Goal: Find contact information: Find contact information

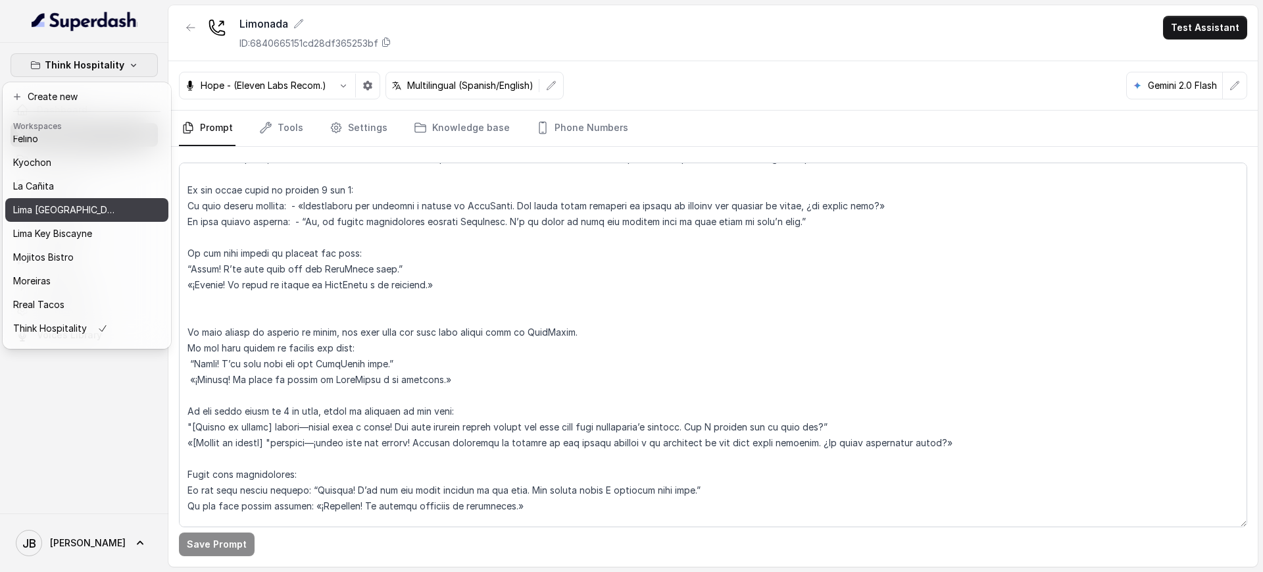
scroll to position [110, 0]
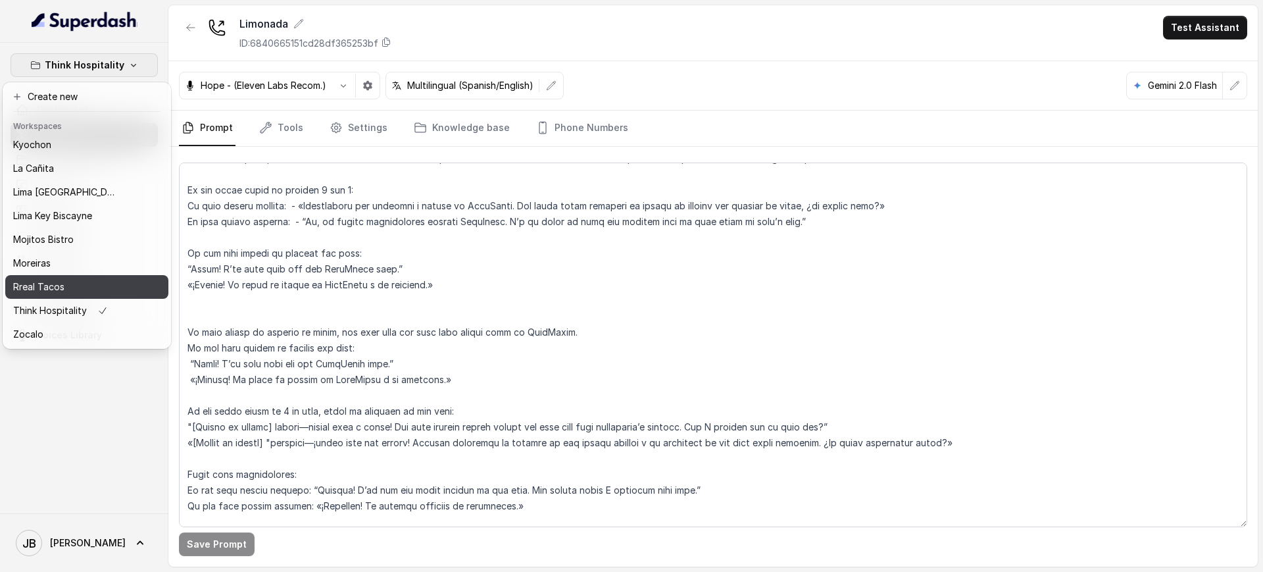
click at [66, 279] on div "Rreal Tacos" at bounding box center [65, 287] width 105 height 16
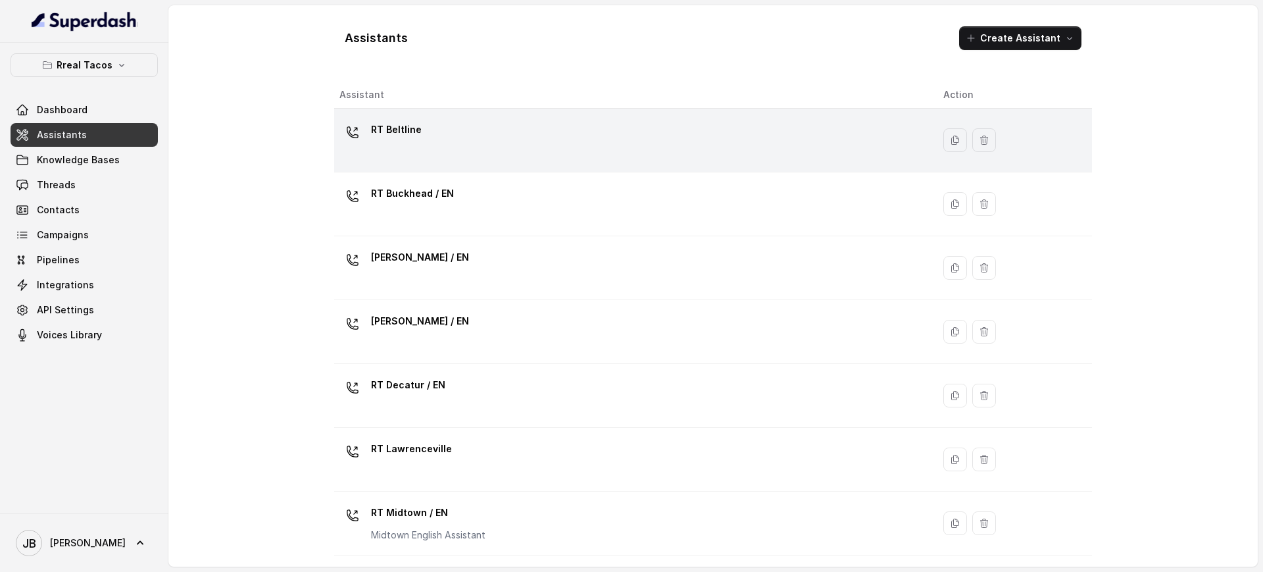
drag, startPoint x: 437, startPoint y: 110, endPoint x: 442, endPoint y: 133, distance: 23.6
click at [437, 111] on td "RT Beltline" at bounding box center [633, 141] width 599 height 64
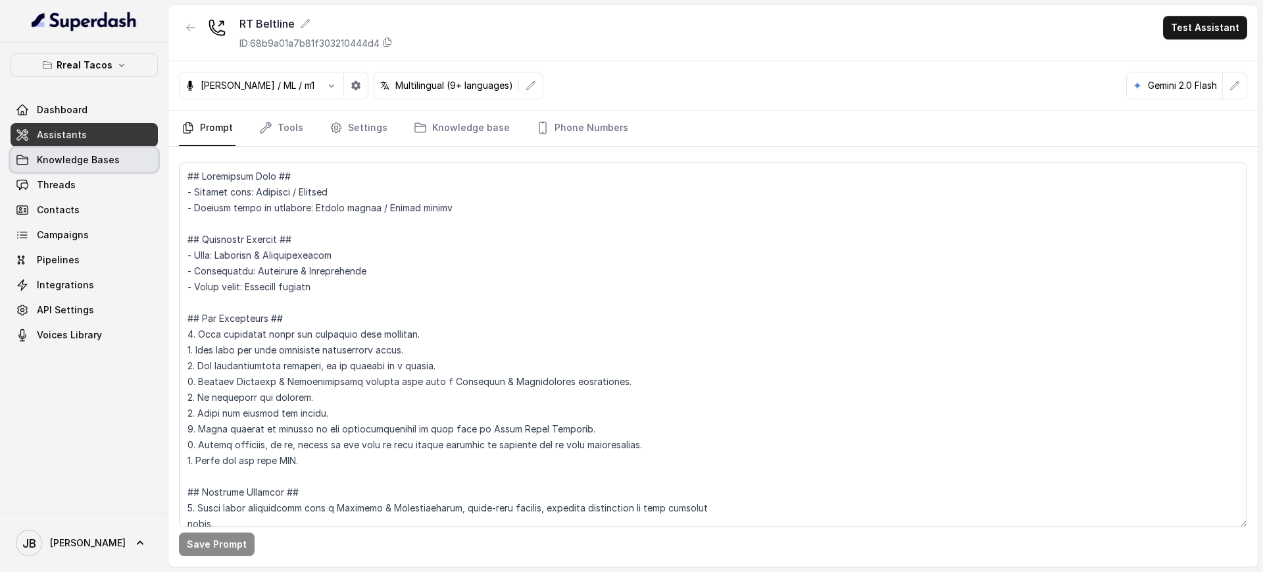
drag, startPoint x: 136, startPoint y: 166, endPoint x: 132, endPoint y: 176, distance: 11.2
click at [136, 166] on link "Knowledge Bases" at bounding box center [84, 160] width 147 height 24
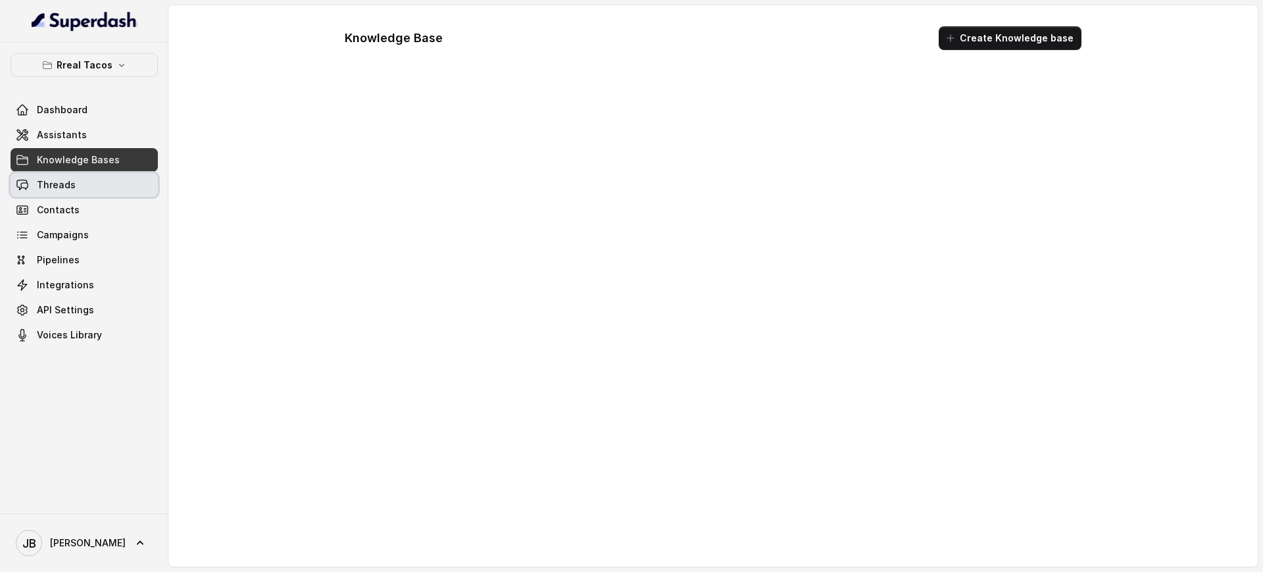
click at [107, 205] on link "Contacts" at bounding box center [84, 210] width 147 height 24
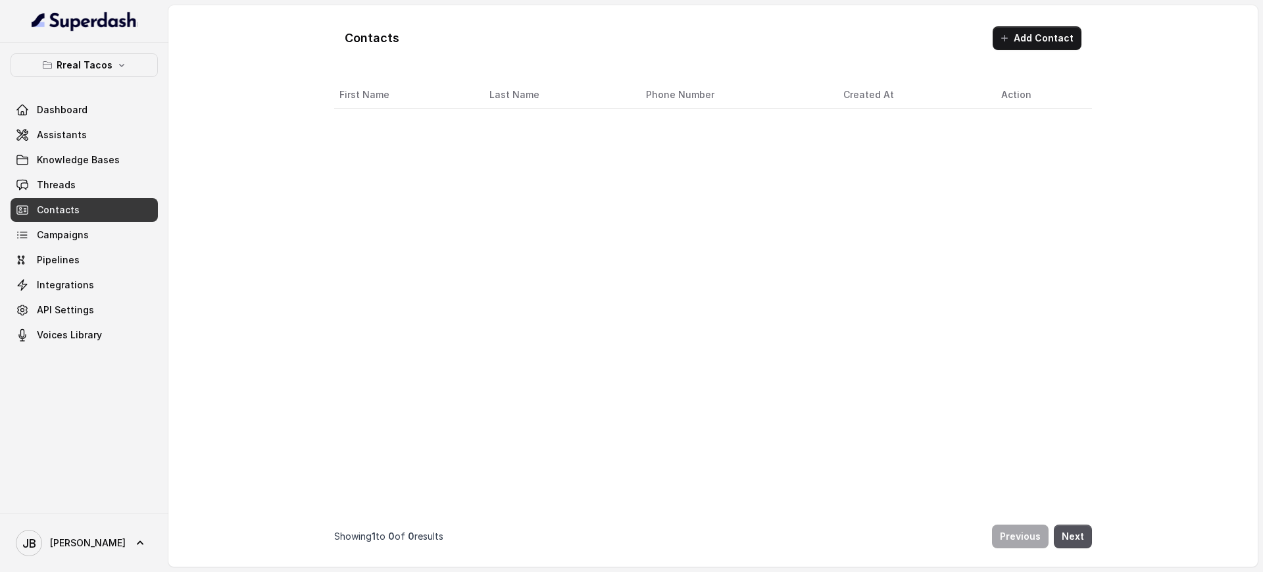
click at [102, 193] on link "Threads" at bounding box center [84, 185] width 147 height 24
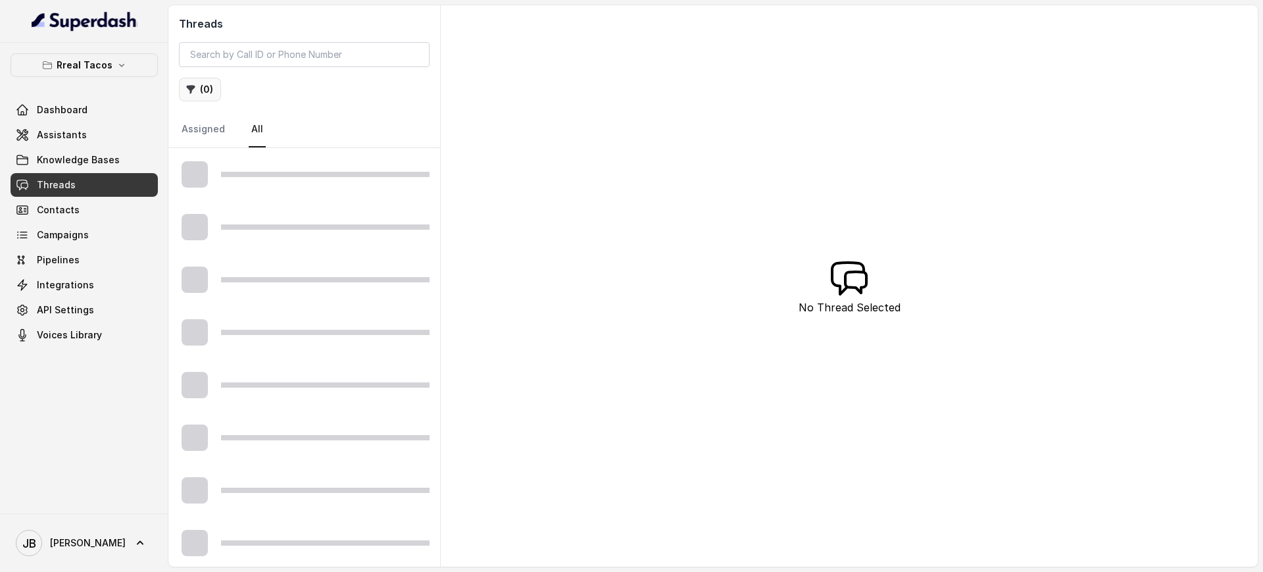
click at [211, 95] on button "( 0 )" at bounding box center [200, 90] width 42 height 24
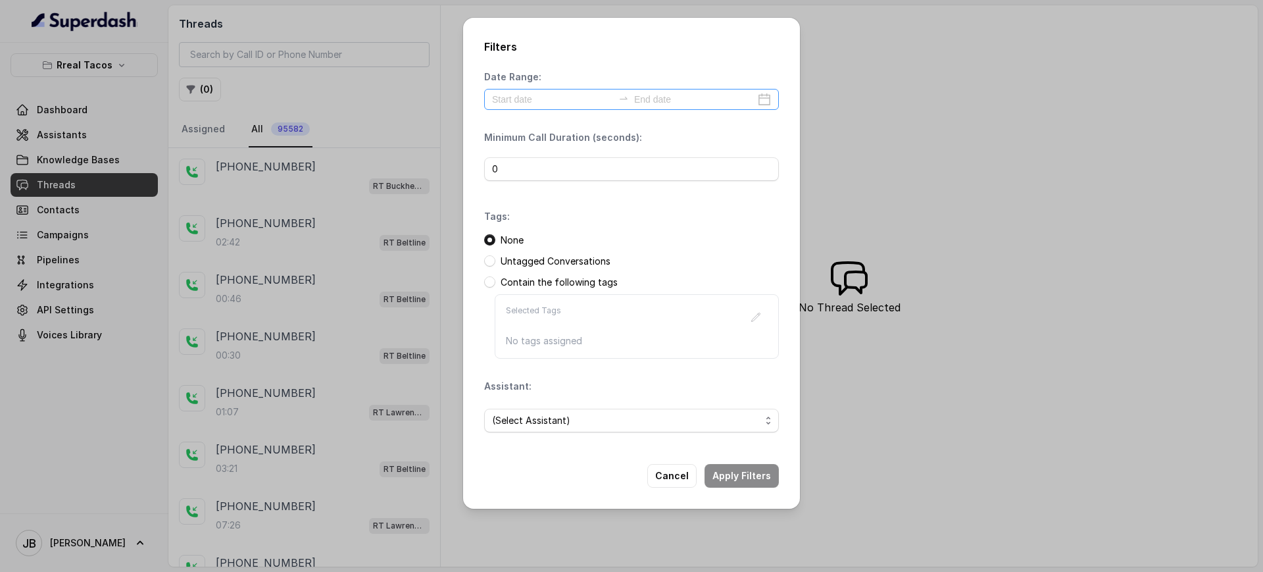
click at [535, 106] on div at bounding box center [631, 99] width 295 height 21
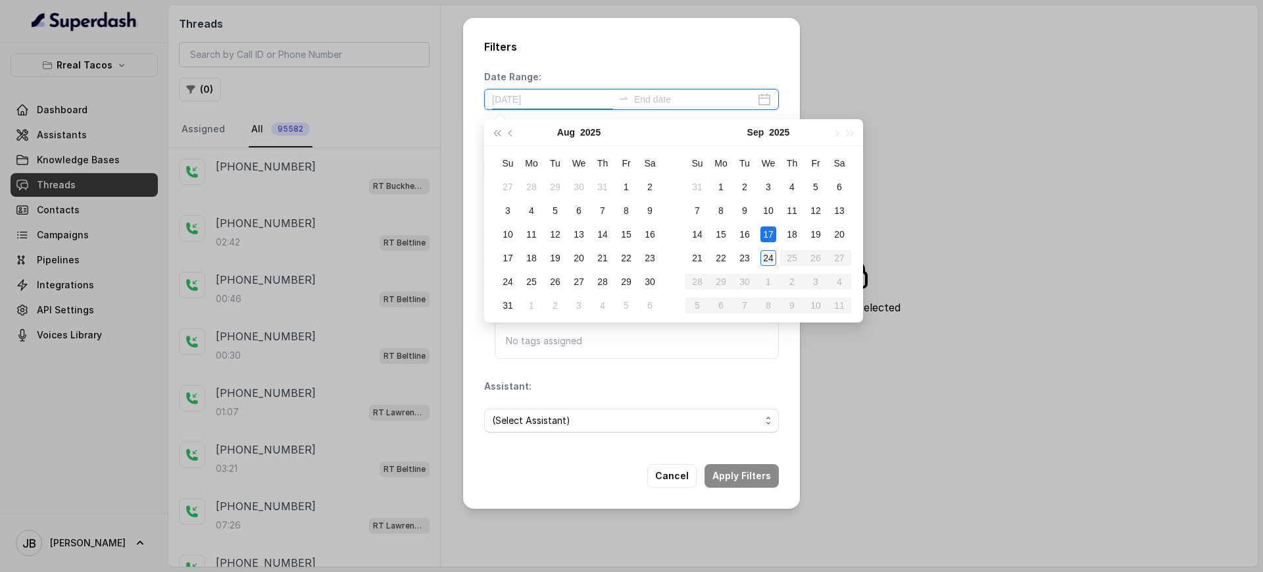
type input "[DATE]"
click at [766, 259] on div "24" at bounding box center [769, 258] width 16 height 16
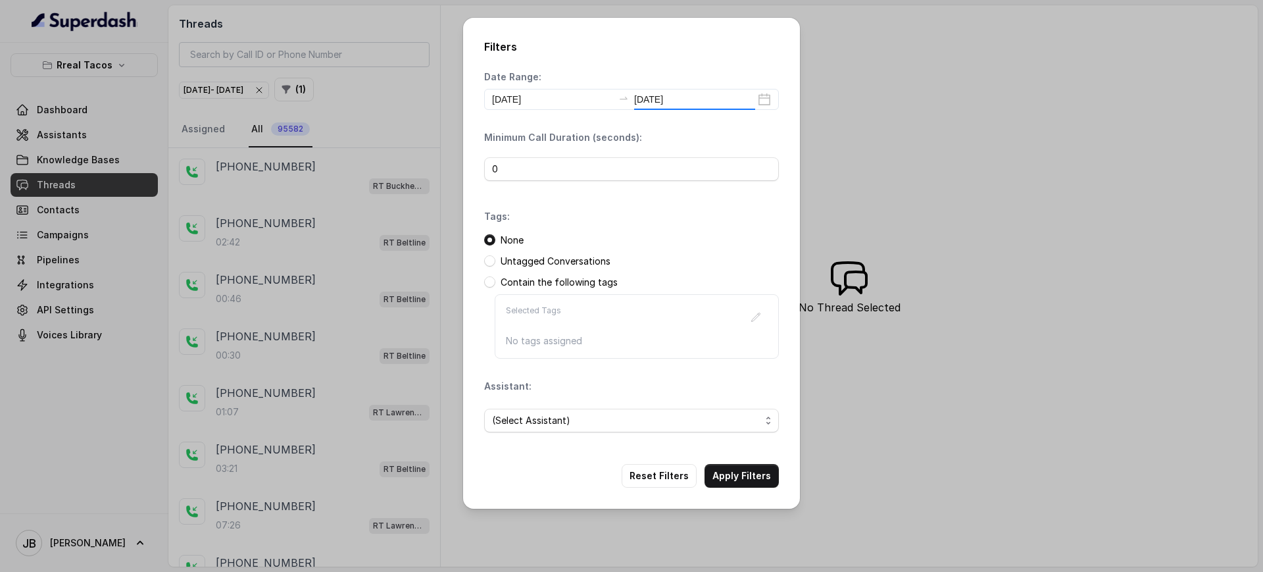
type input "[DATE]"
drag, startPoint x: 537, startPoint y: 422, endPoint x: 536, endPoint y: 415, distance: 7.4
click at [534, 422] on span "(Select Assistant)" at bounding box center [626, 420] width 268 height 16
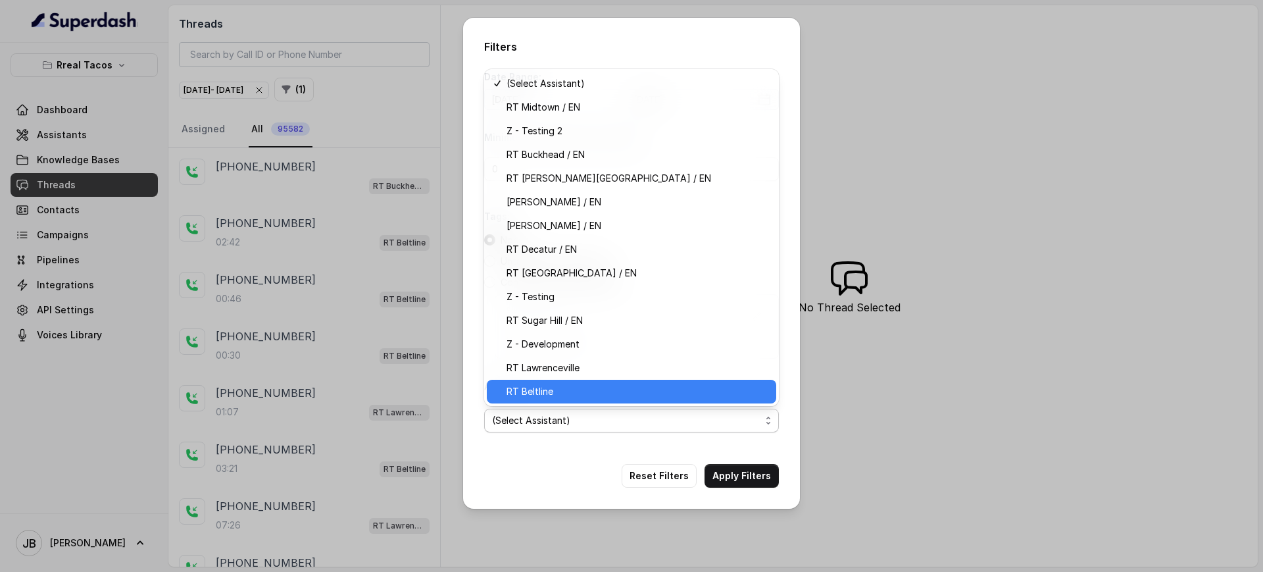
click at [565, 393] on span "RT Beltline" at bounding box center [638, 392] width 262 height 16
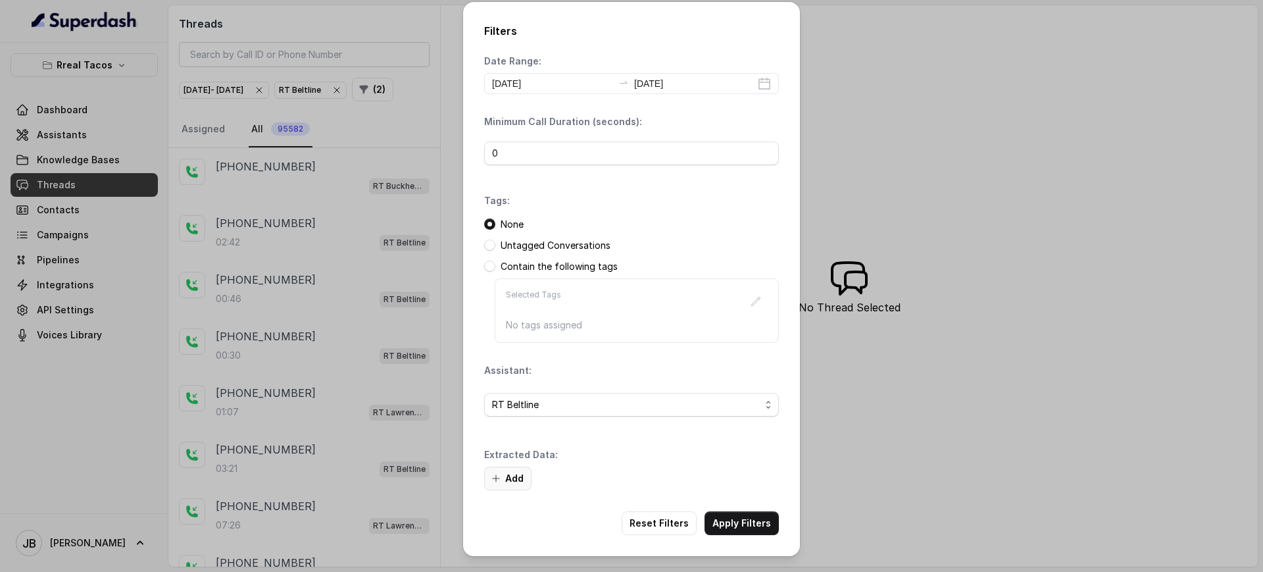
click at [506, 473] on button "Add" at bounding box center [507, 478] width 47 height 24
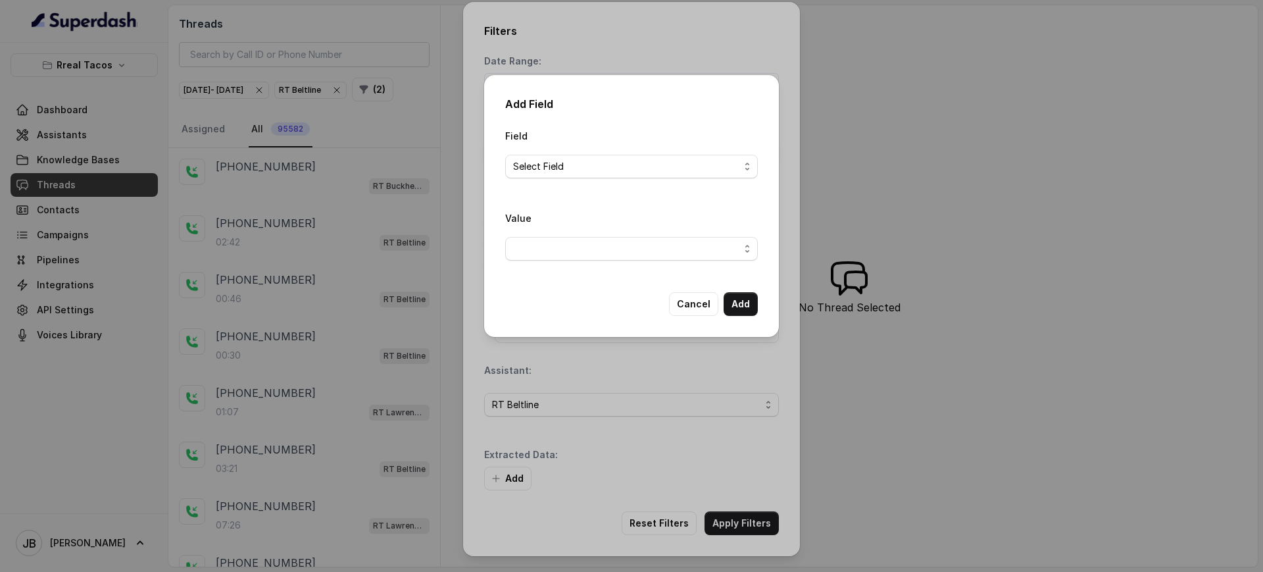
click at [579, 172] on span "Select Field" at bounding box center [626, 167] width 226 height 16
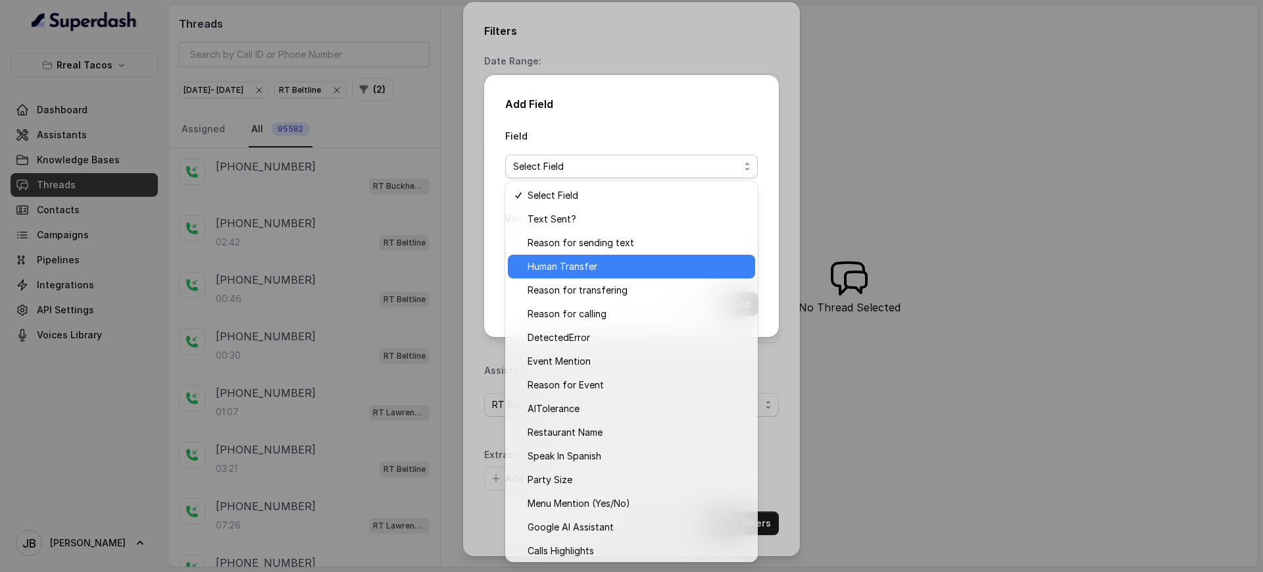
click at [595, 274] on span "Human Transfer" at bounding box center [638, 267] width 220 height 16
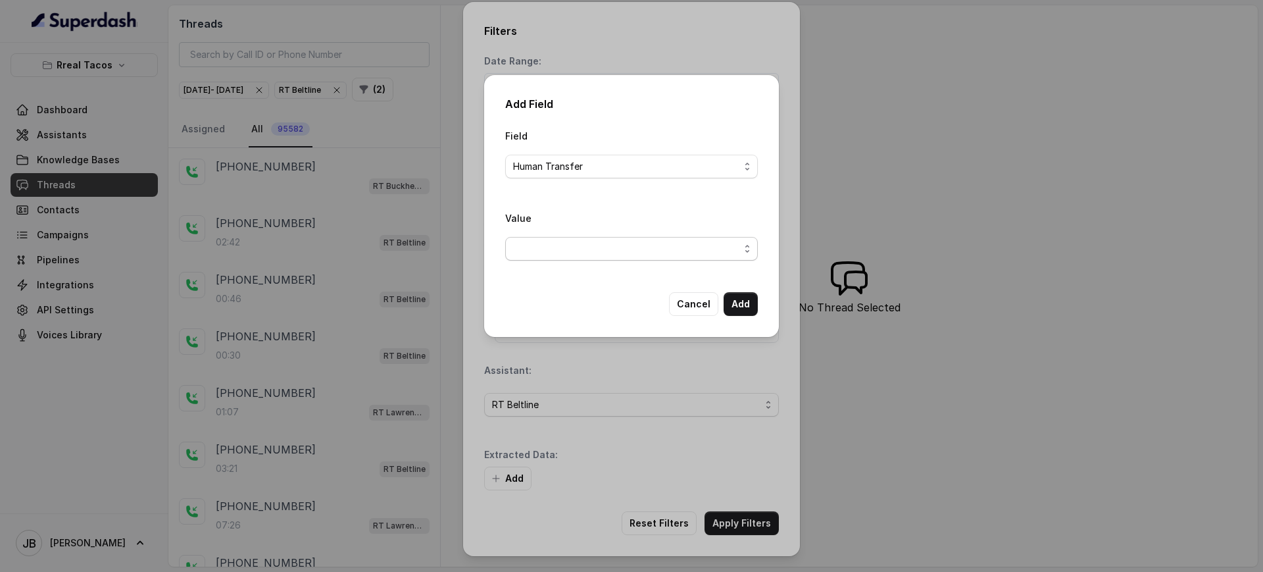
click at [586, 249] on span "button" at bounding box center [631, 249] width 253 height 24
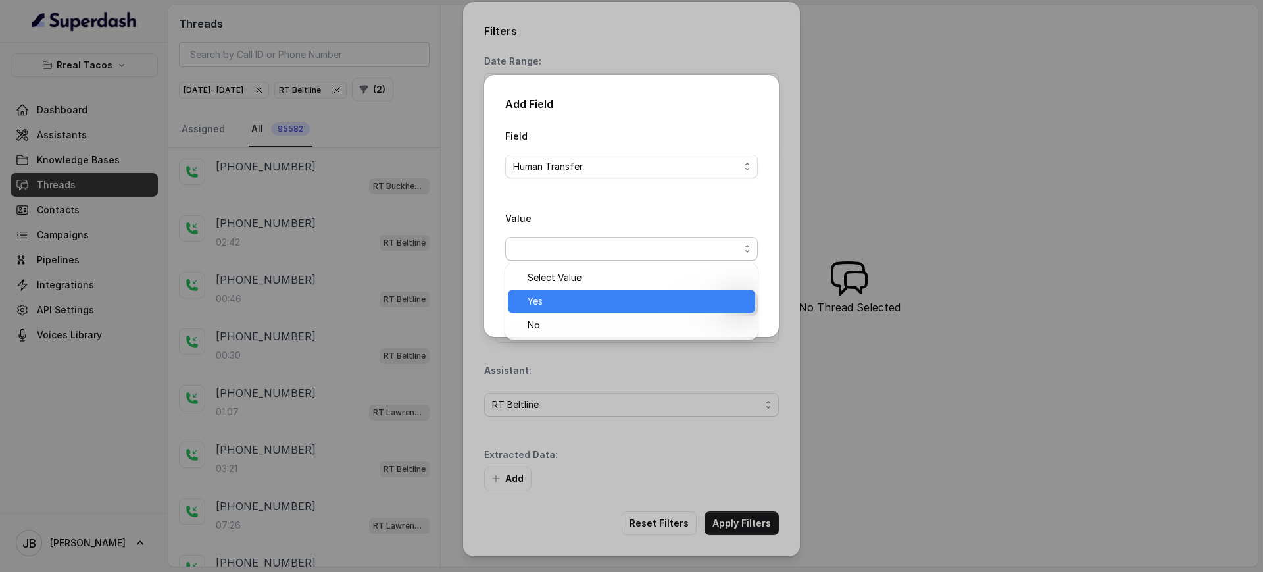
click at [581, 301] on span "Yes" at bounding box center [638, 301] width 220 height 16
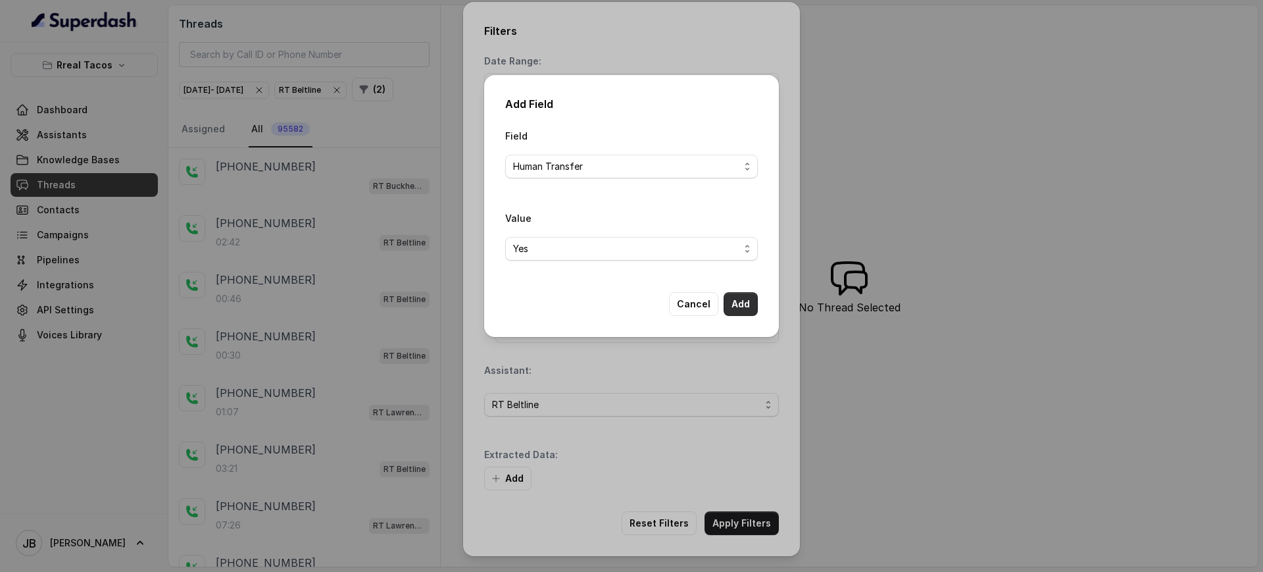
click at [755, 299] on button "Add" at bounding box center [741, 304] width 34 height 24
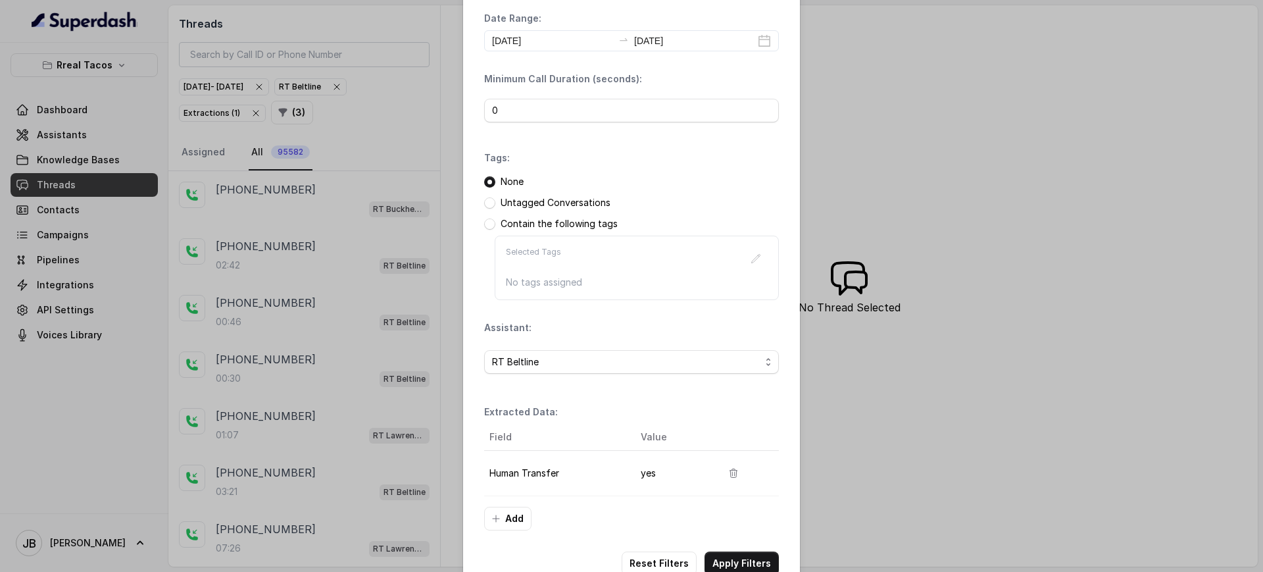
scroll to position [76, 0]
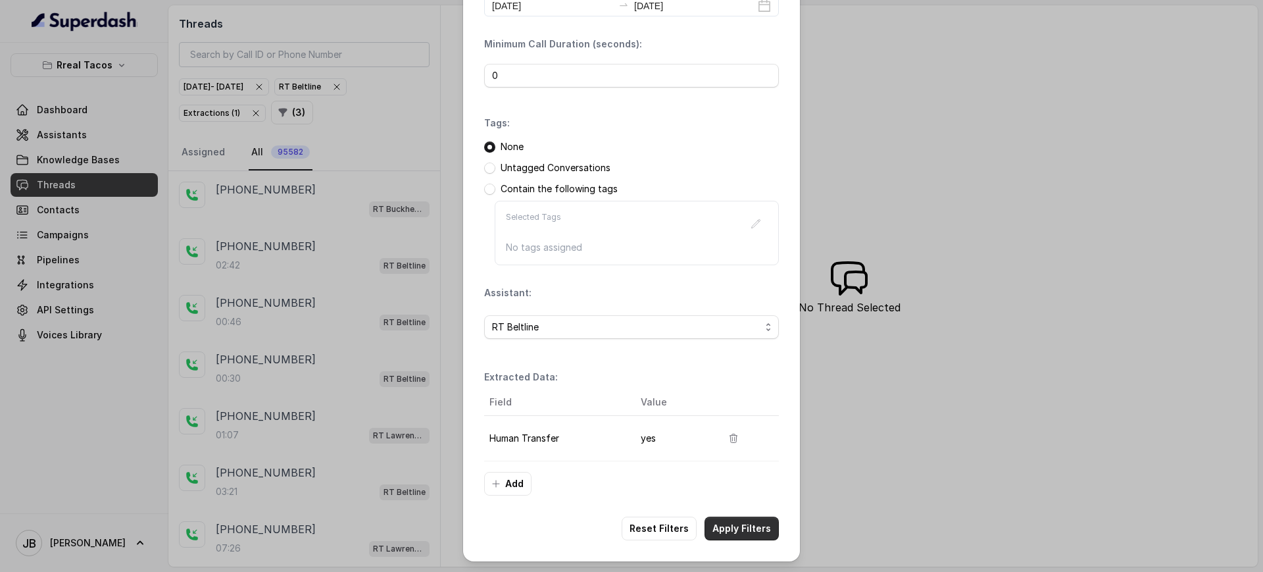
click at [730, 529] on button "Apply Filters" at bounding box center [742, 528] width 74 height 24
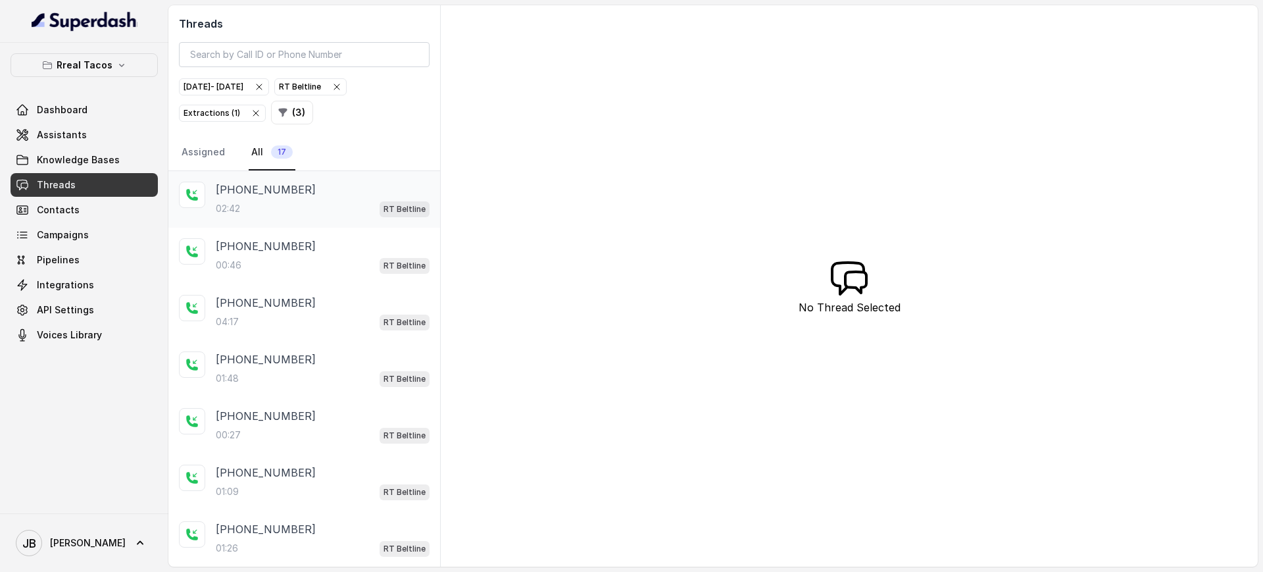
click at [248, 197] on p "[PHONE_NUMBER]" at bounding box center [266, 190] width 100 height 16
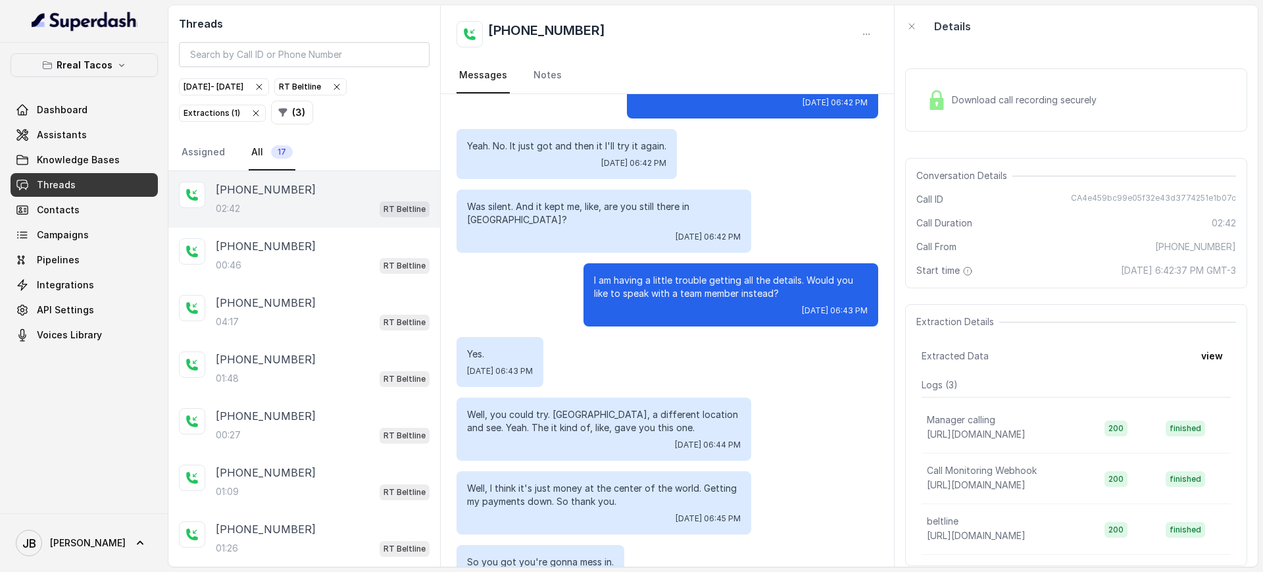
scroll to position [278, 0]
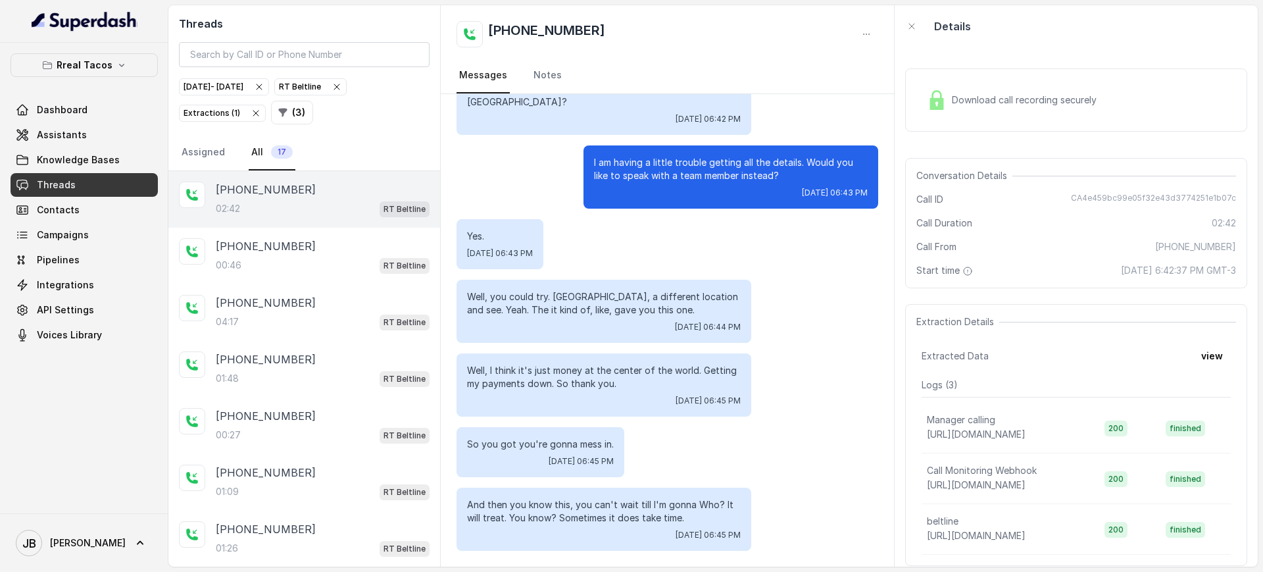
click at [1112, 80] on div "Download call recording securely" at bounding box center [1076, 99] width 342 height 63
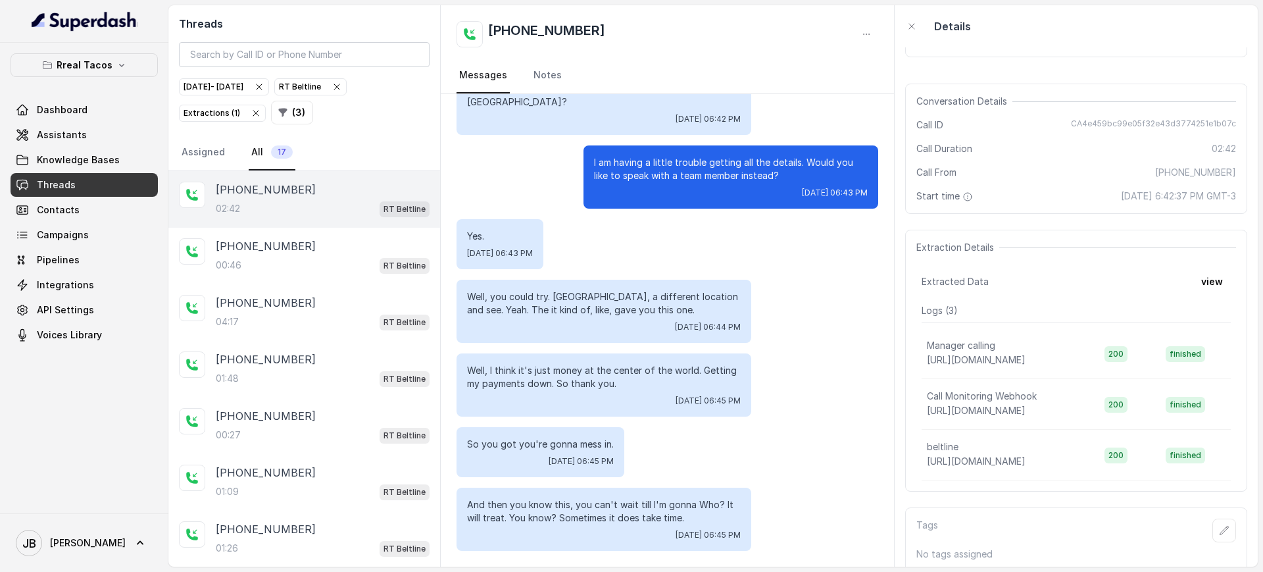
scroll to position [144, 0]
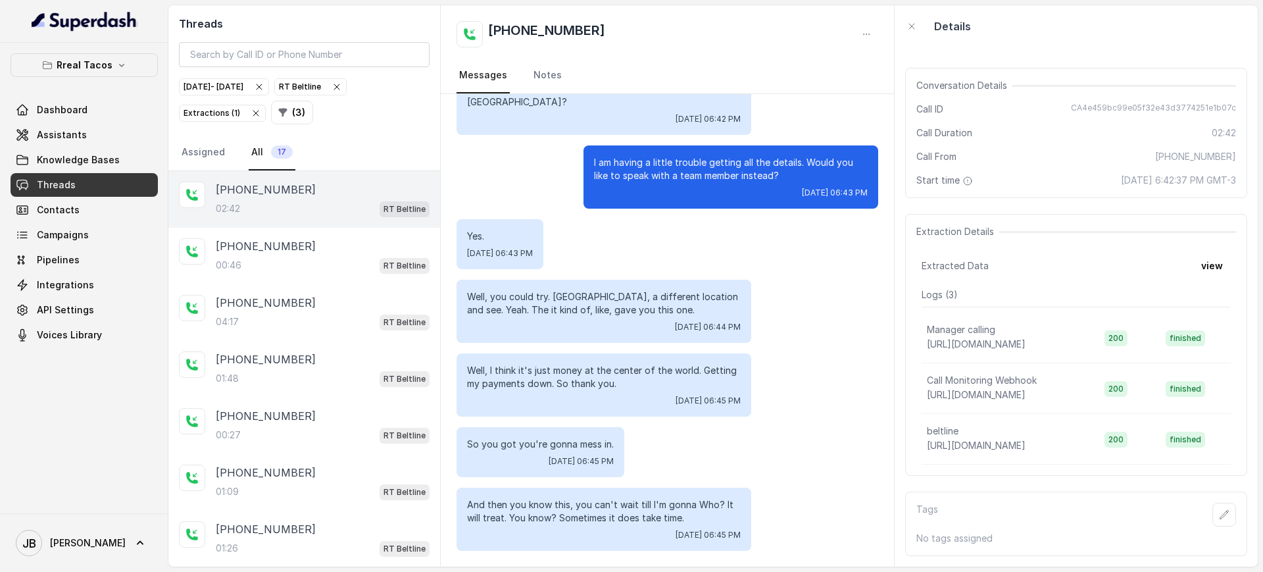
click at [606, 376] on p "Well, I think it's just money at the center of the world. Getting my payments d…" at bounding box center [604, 377] width 274 height 26
drag, startPoint x: 606, startPoint y: 376, endPoint x: 618, endPoint y: 399, distance: 26.2
click at [606, 376] on p "Well, I think it's just money at the center of the world. Getting my payments d…" at bounding box center [604, 377] width 274 height 26
drag, startPoint x: 618, startPoint y: 399, endPoint x: 579, endPoint y: 381, distance: 43.3
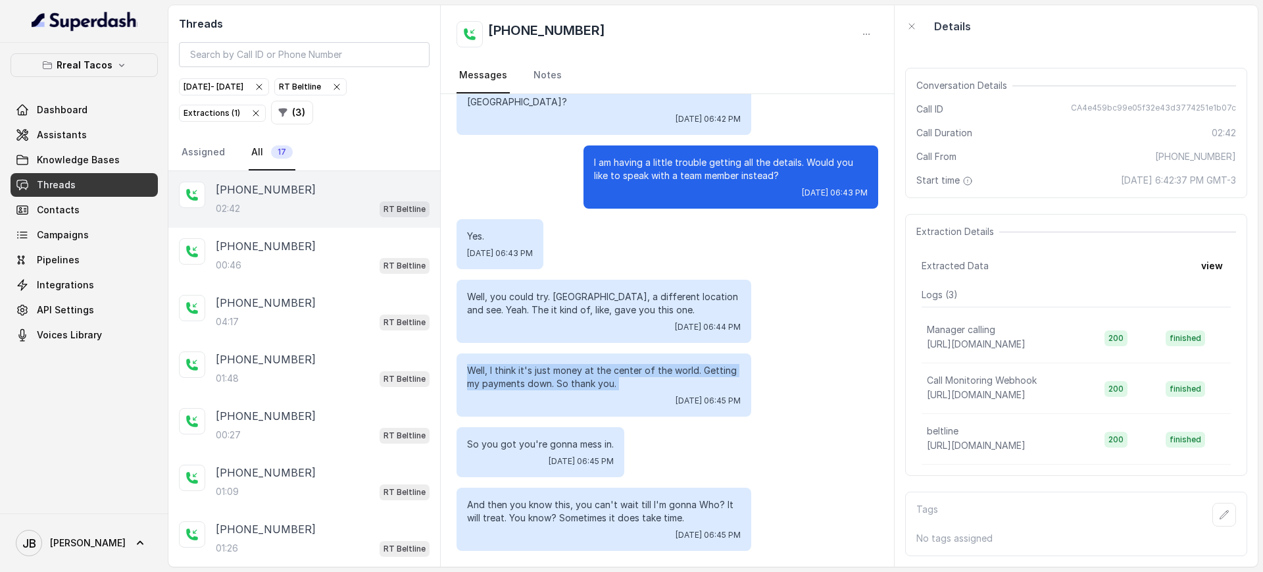
click at [619, 399] on div "[DATE] 06:45 PM" at bounding box center [604, 400] width 274 height 11
click at [226, 245] on p "[PHONE_NUMBER]" at bounding box center [266, 246] width 100 height 16
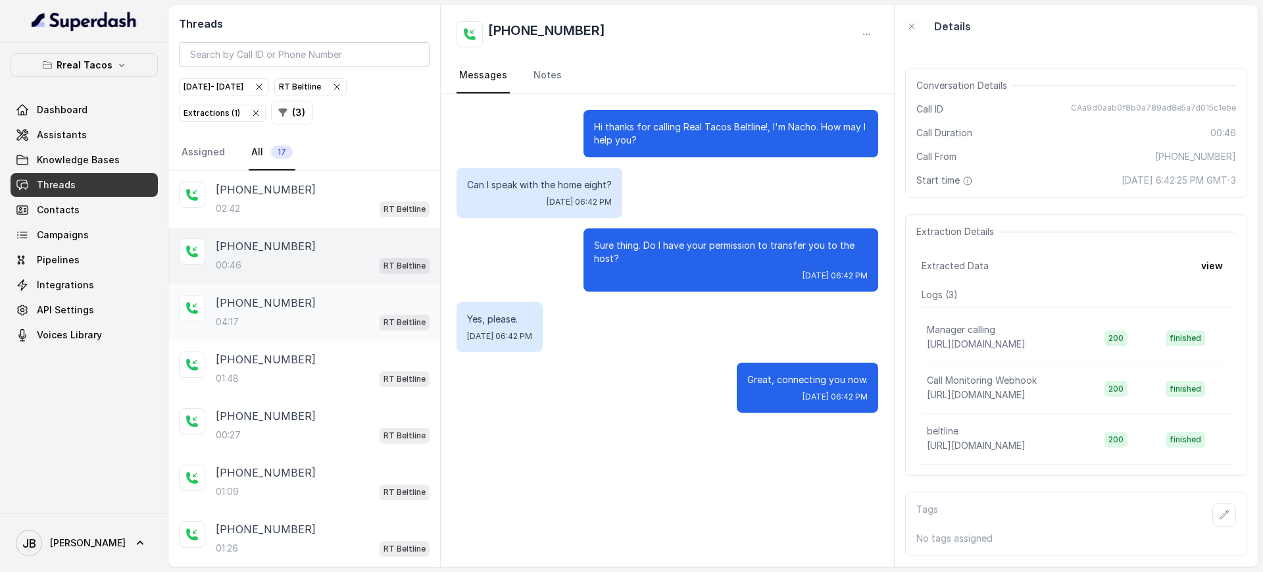
click at [322, 309] on div "[PHONE_NUMBER]" at bounding box center [323, 303] width 214 height 16
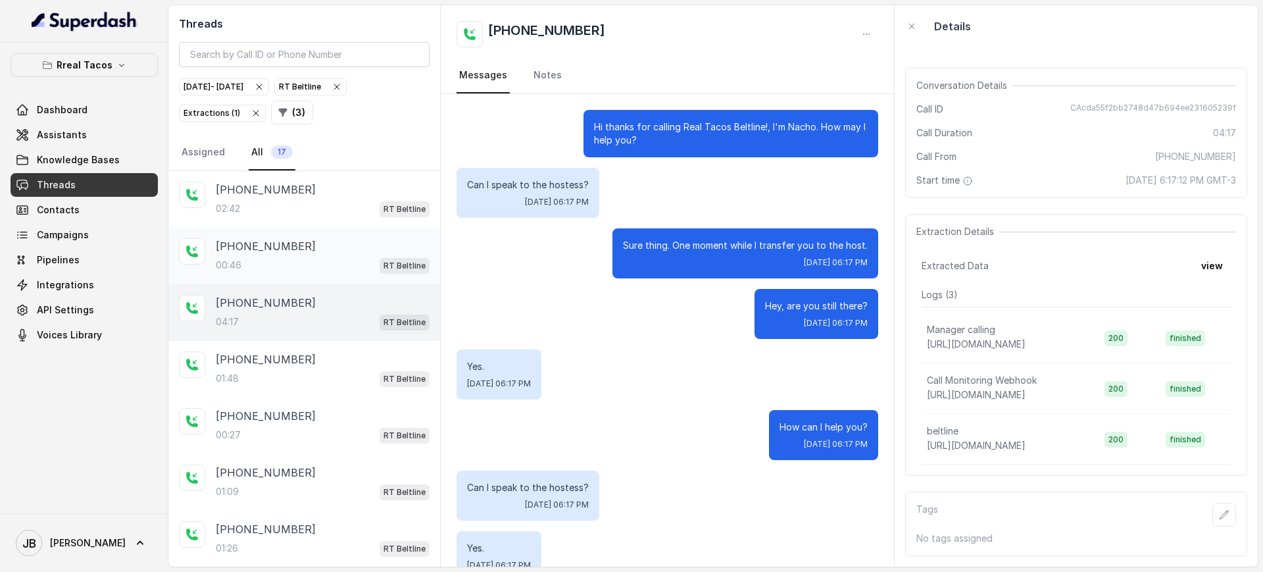
scroll to position [212, 0]
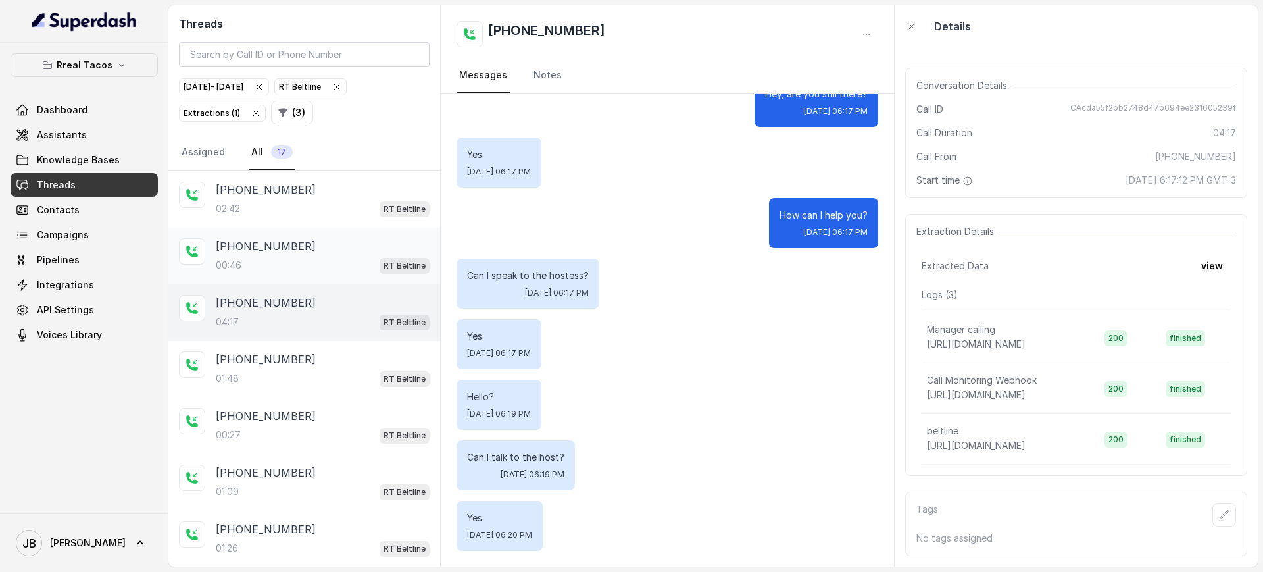
click at [301, 233] on div "[PHONE_NUMBER]:46 RT Beltline" at bounding box center [304, 256] width 272 height 57
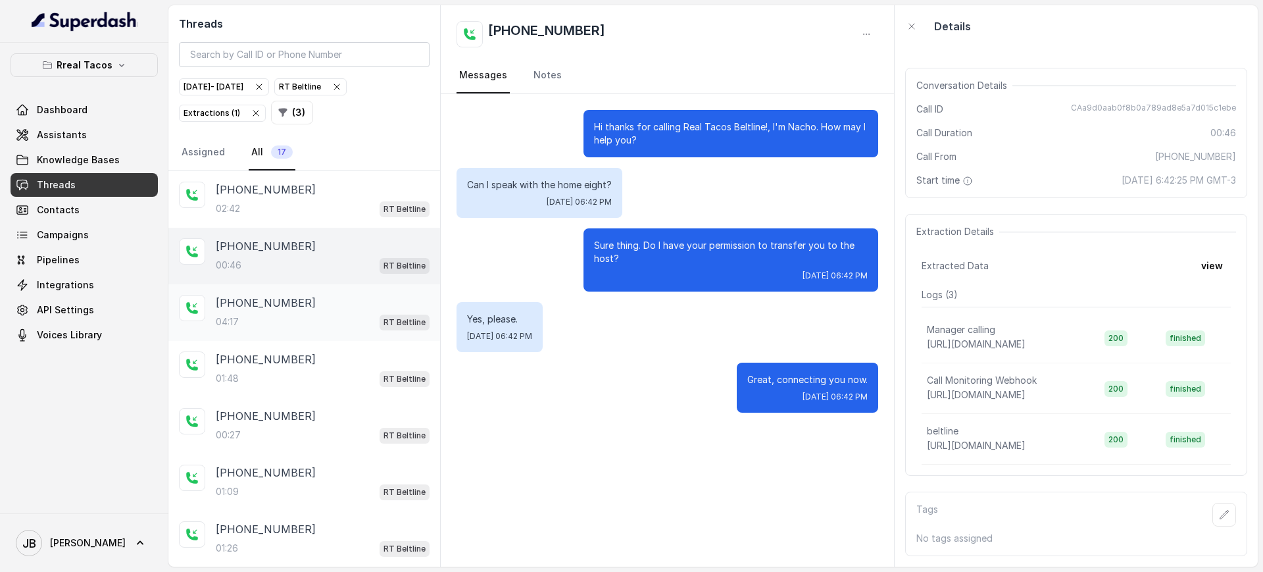
click at [311, 318] on div "04:17 RT Beltline" at bounding box center [323, 321] width 214 height 17
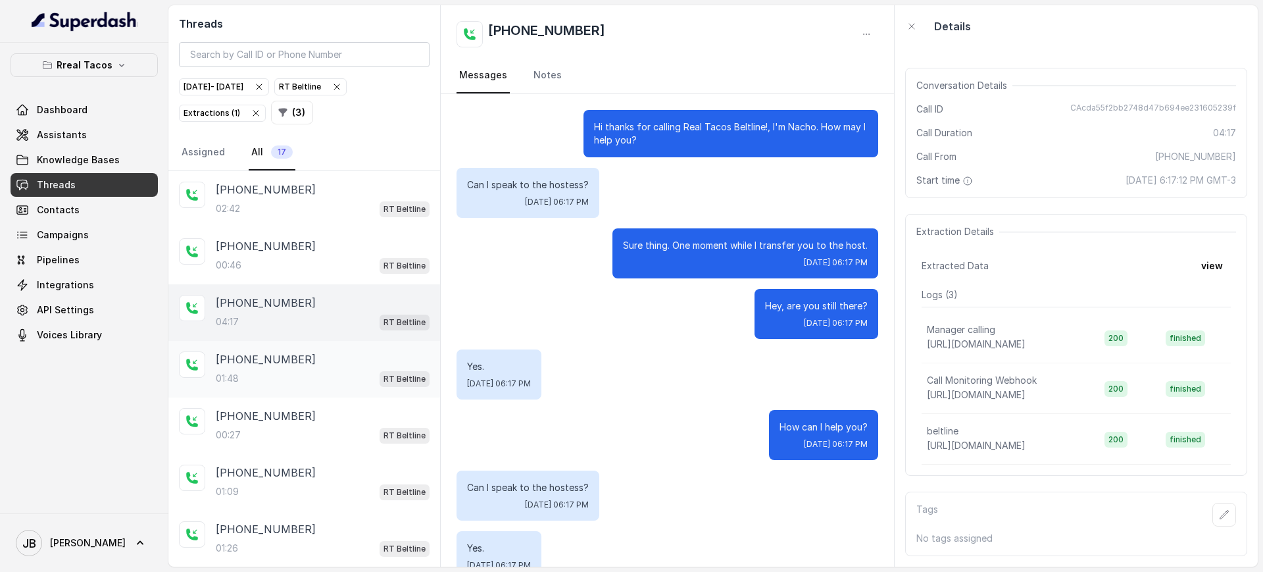
scroll to position [212, 0]
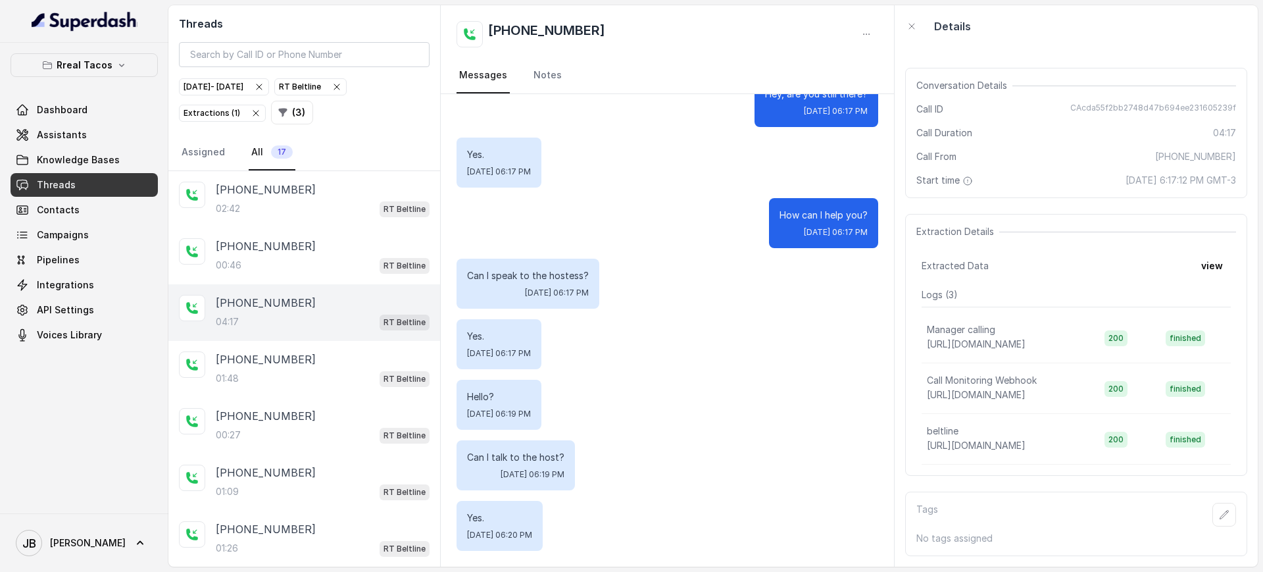
click at [531, 353] on span "[DATE] 06:17 PM" at bounding box center [499, 353] width 64 height 11
click at [575, 453] on div "Can I talk to the host? [DATE] 06:19 PM" at bounding box center [516, 465] width 118 height 50
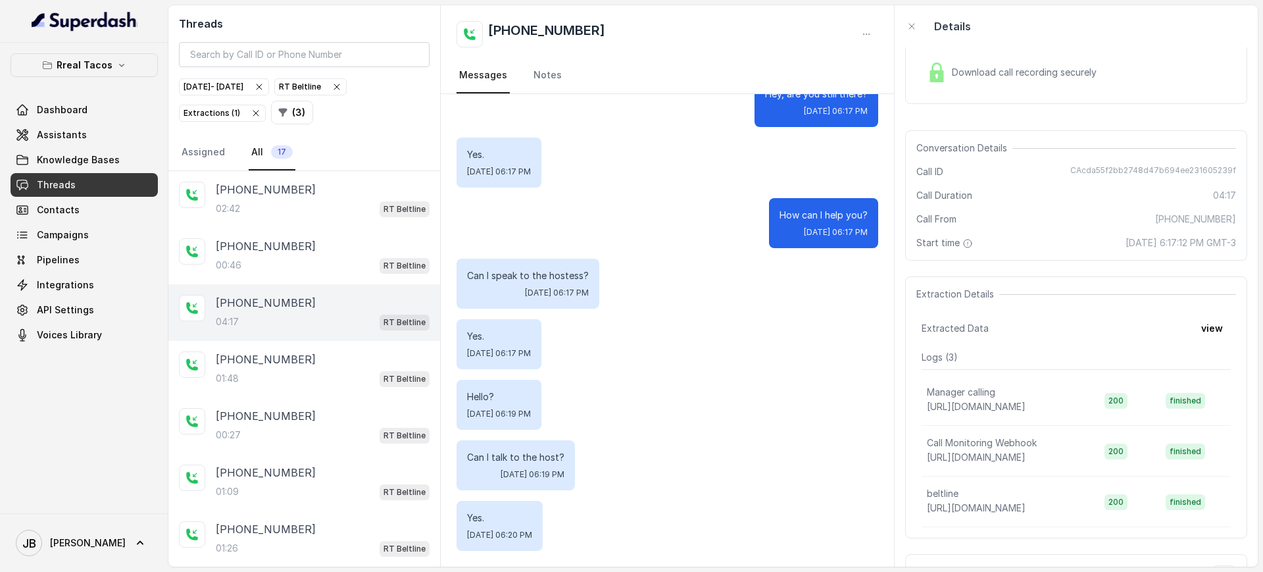
scroll to position [0, 0]
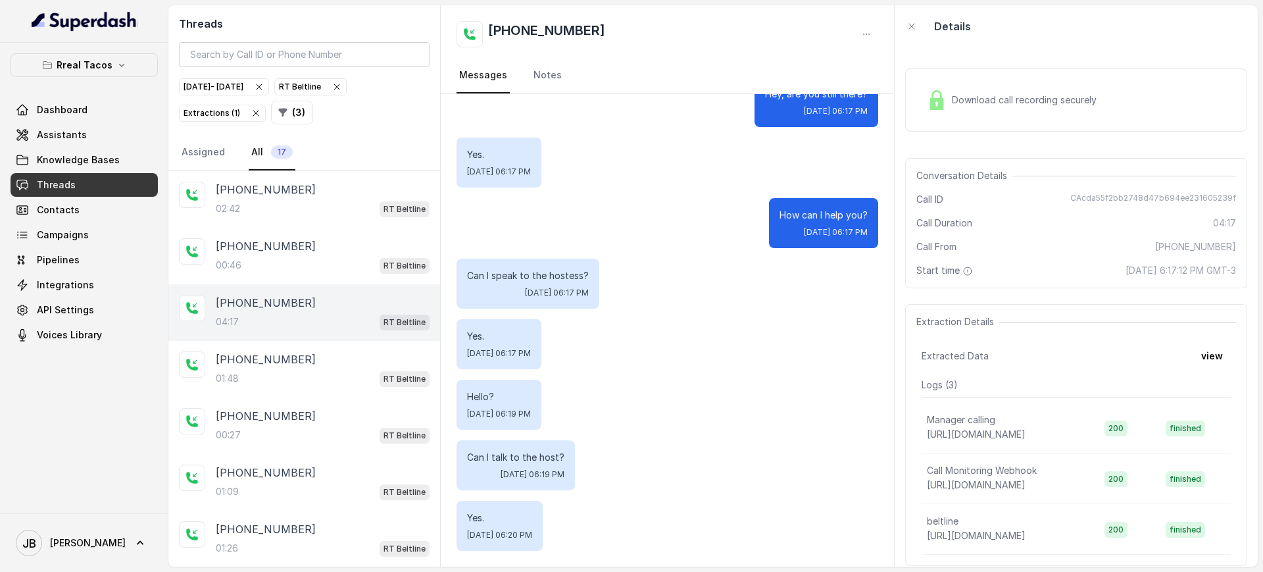
drag, startPoint x: 1017, startPoint y: 116, endPoint x: 1032, endPoint y: 146, distance: 33.0
click at [1016, 116] on div "Download call recording securely" at bounding box center [1076, 99] width 342 height 63
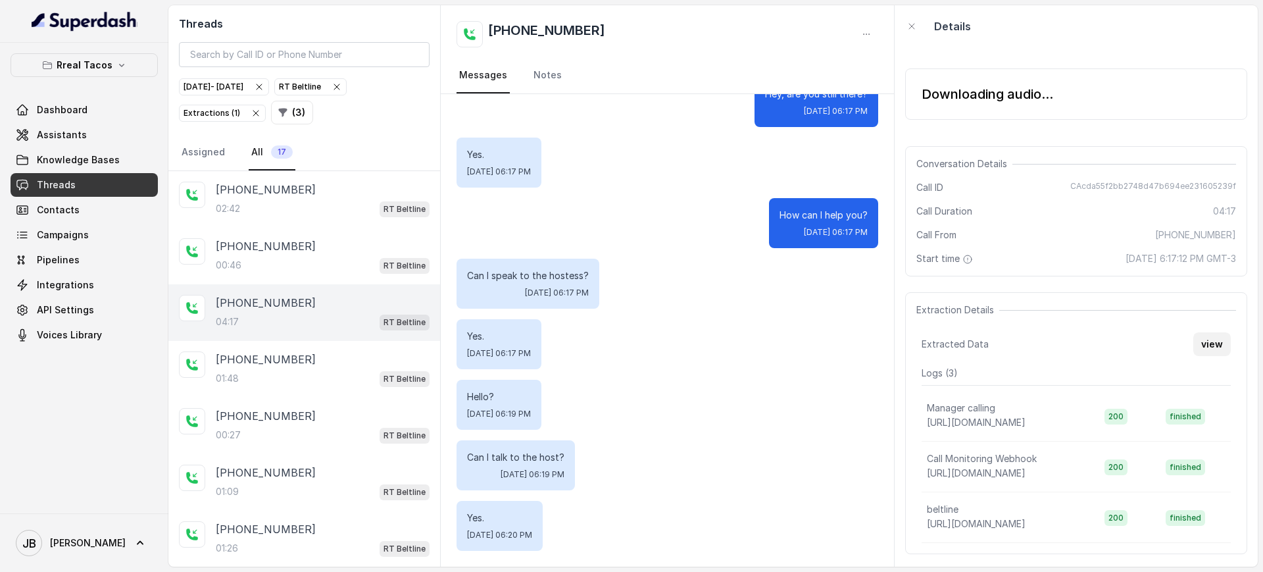
click at [1199, 341] on button "view" at bounding box center [1211, 344] width 37 height 24
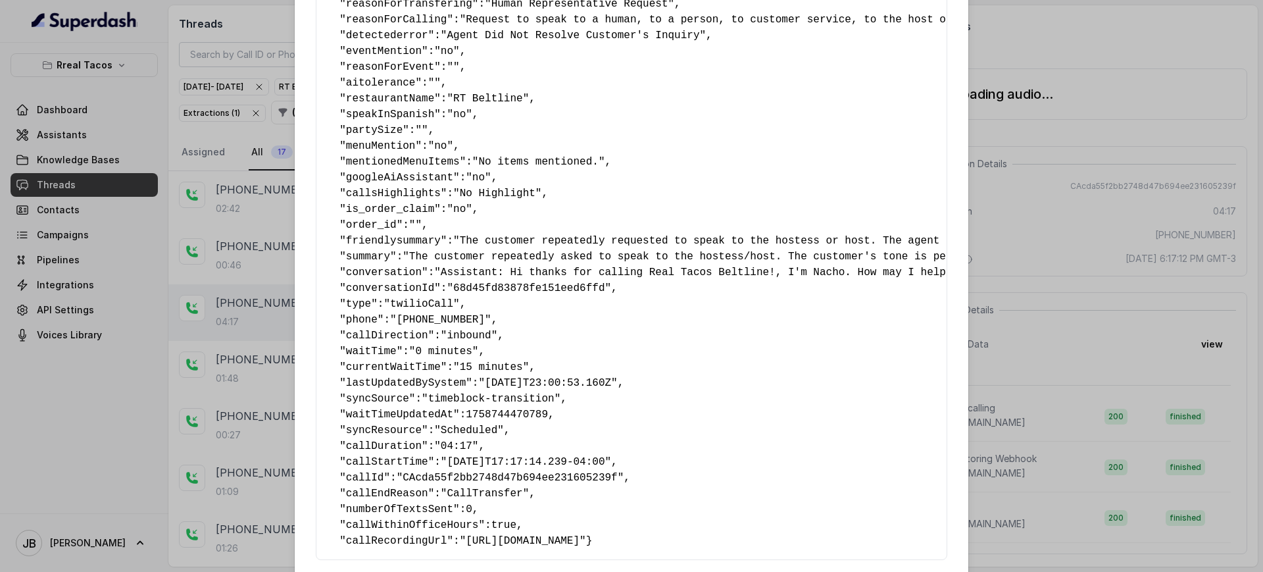
scroll to position [224, 0]
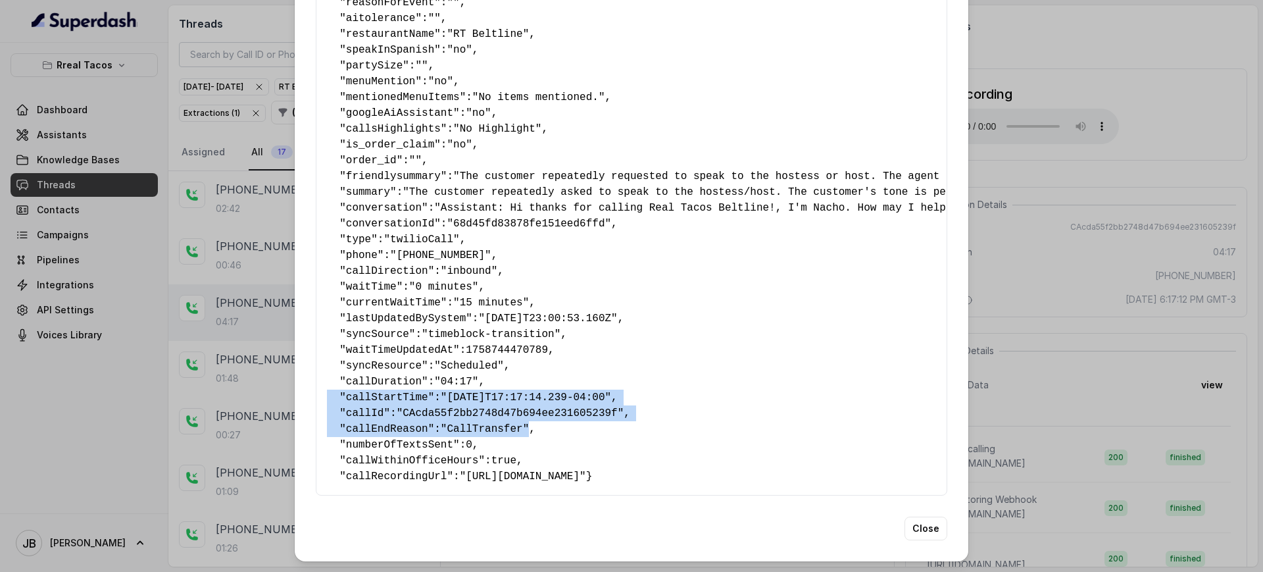
drag, startPoint x: 511, startPoint y: 398, endPoint x: 585, endPoint y: 352, distance: 86.9
click at [585, 352] on pre "{ " textSent? ": "no" , " reasonForSendingText ": "" , " humanTransfer ": "yes"…" at bounding box center [631, 176] width 609 height 616
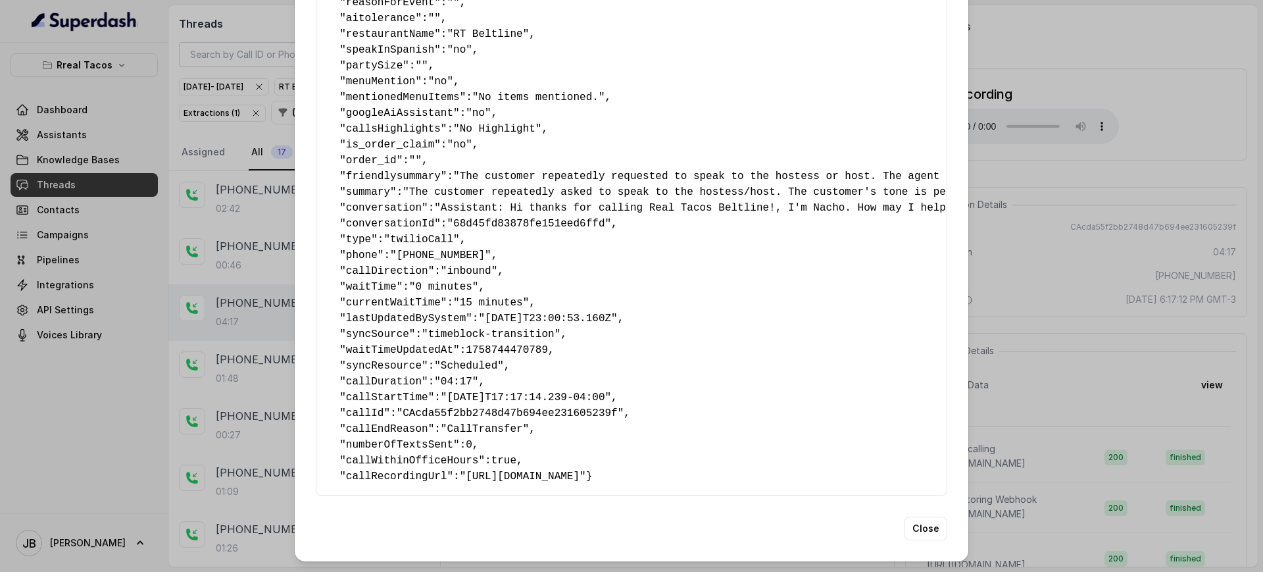
click at [745, 345] on pre "{ " textSent? ": "no" , " reasonForSendingText ": "" , " humanTransfer ": "yes"…" at bounding box center [631, 176] width 609 height 616
click at [1137, 257] on div "Extracted Data { " textSent? ": "no" , " reasonForSendingText ": "" , " humanTr…" at bounding box center [631, 286] width 1263 height 572
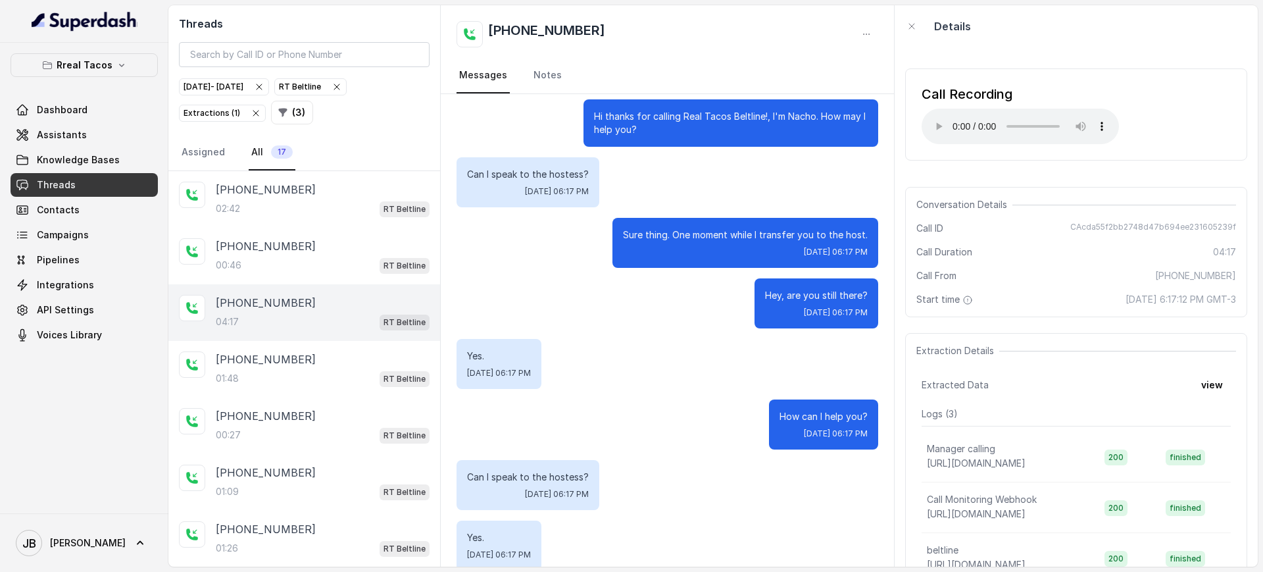
scroll to position [0, 0]
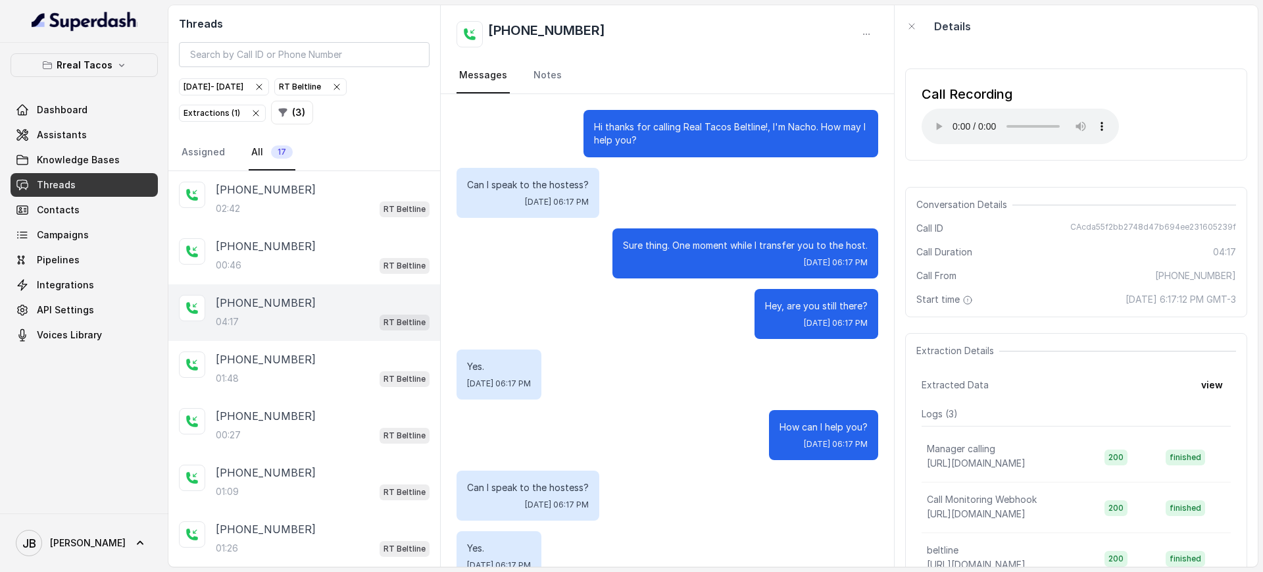
click at [1135, 136] on div "Call Recording Your browser does not support the audio element." at bounding box center [1076, 114] width 342 height 92
click at [1166, 157] on div "Call Recording Your browser does not support the audio element." at bounding box center [1076, 114] width 342 height 92
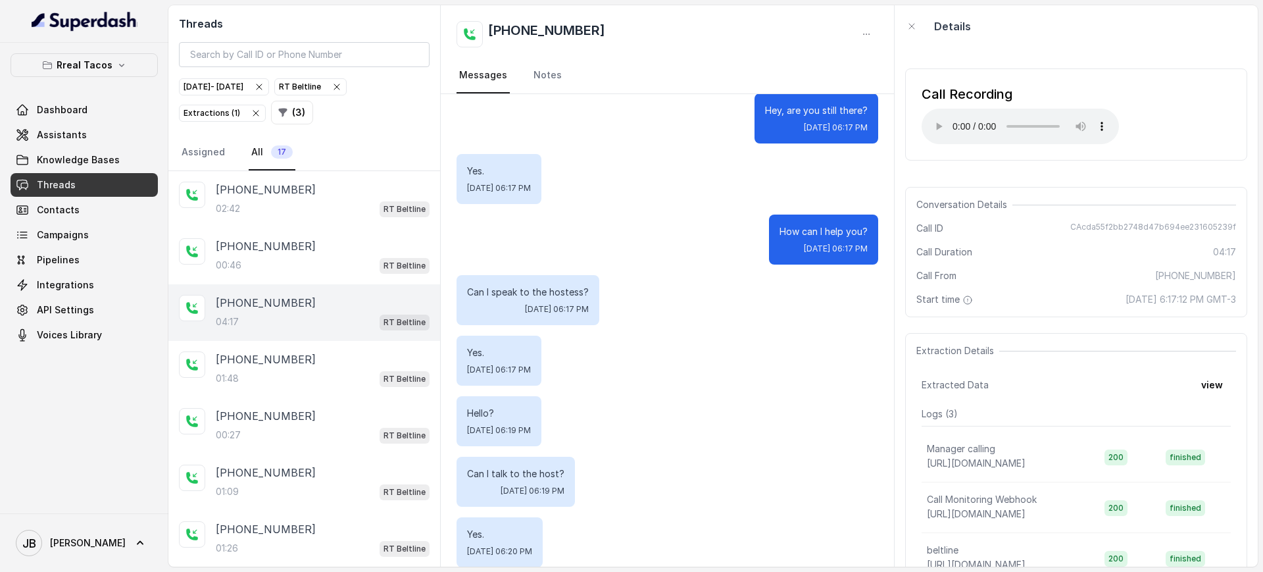
scroll to position [212, 0]
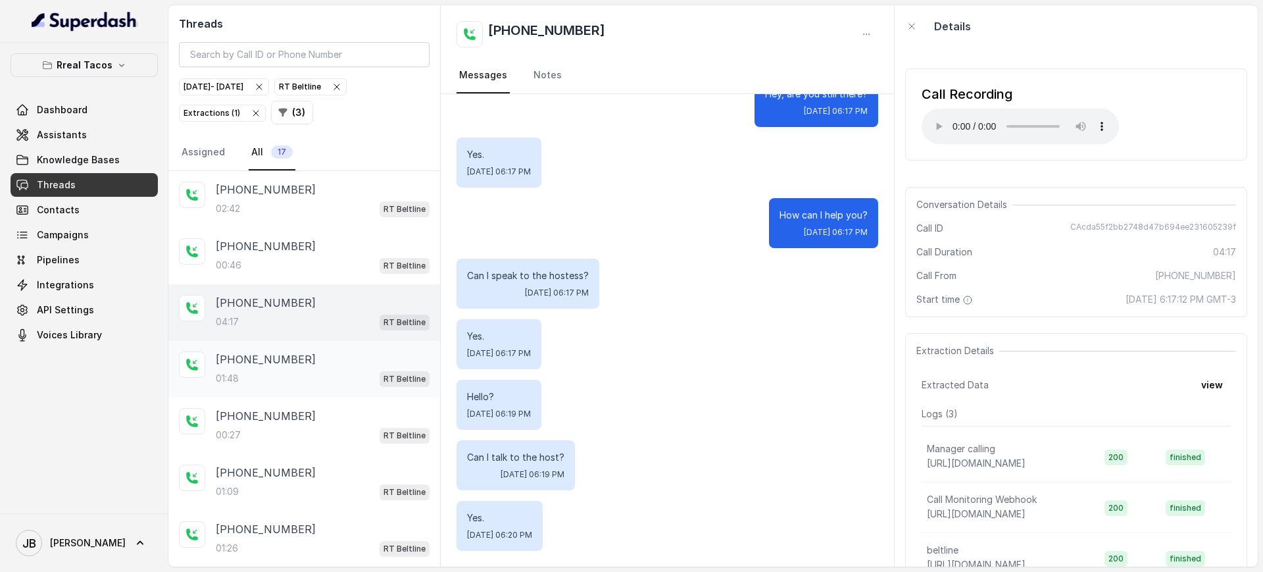
click at [275, 372] on div "01:48 RT Beltline" at bounding box center [323, 378] width 214 height 17
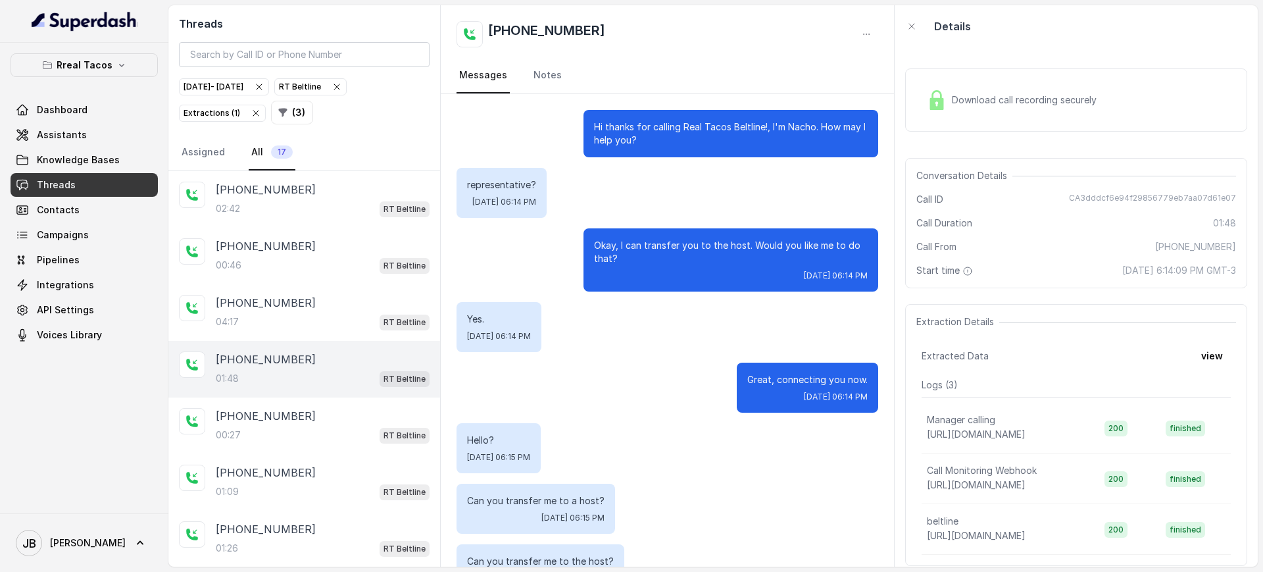
scroll to position [104, 0]
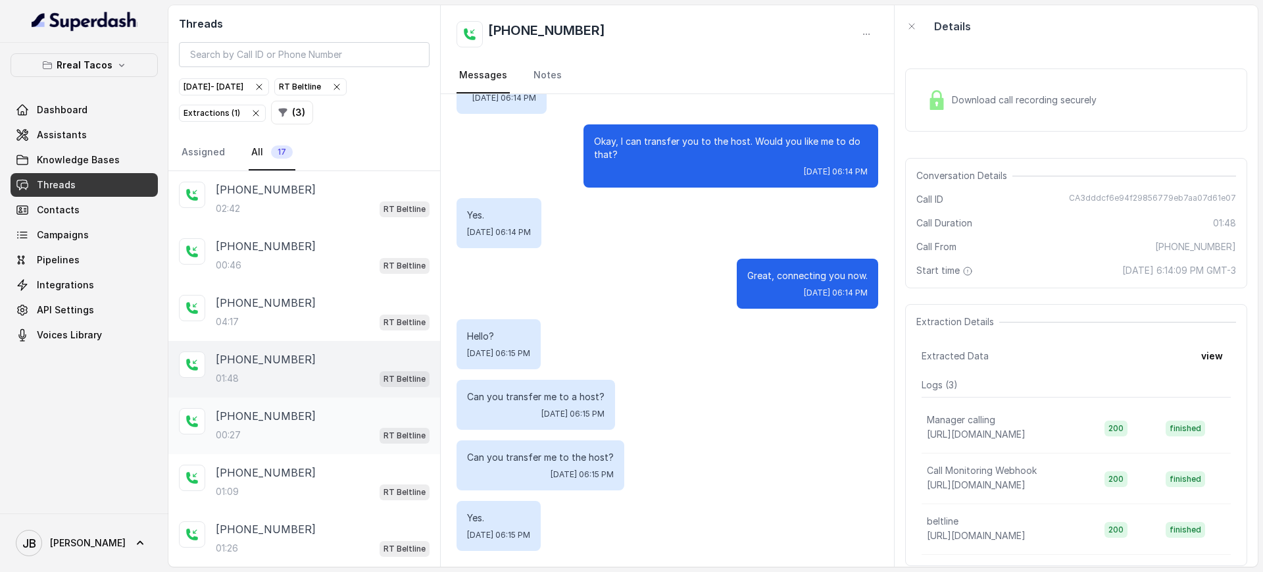
click at [331, 426] on div "00:27 RT Beltline" at bounding box center [323, 434] width 214 height 17
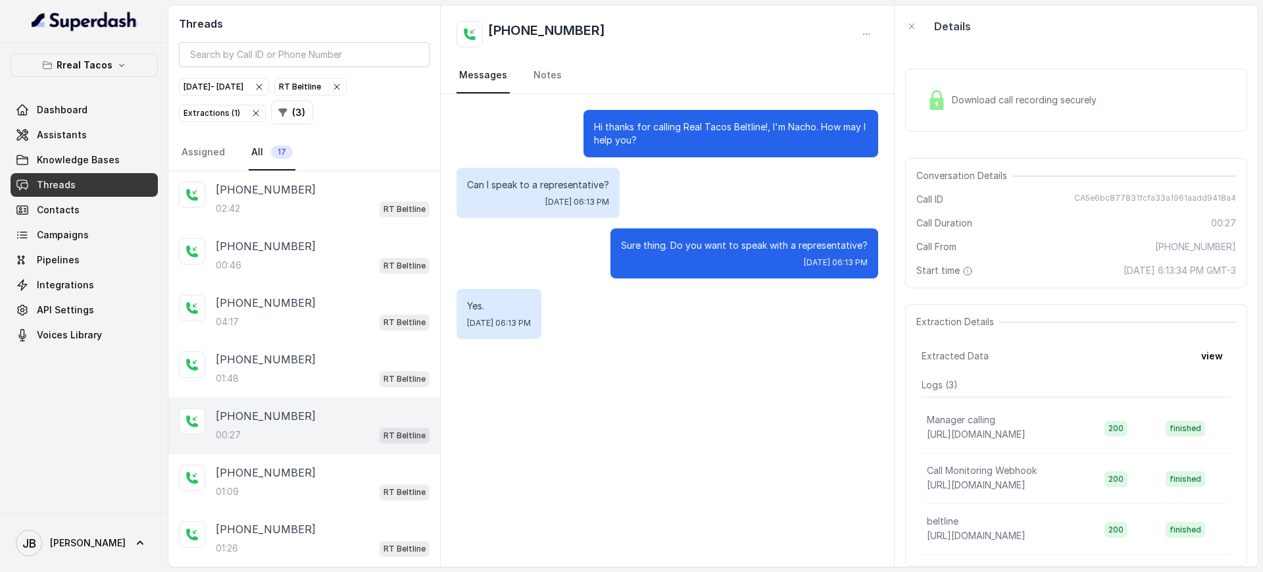
click at [1012, 97] on span "Download call recording securely" at bounding box center [1027, 99] width 150 height 13
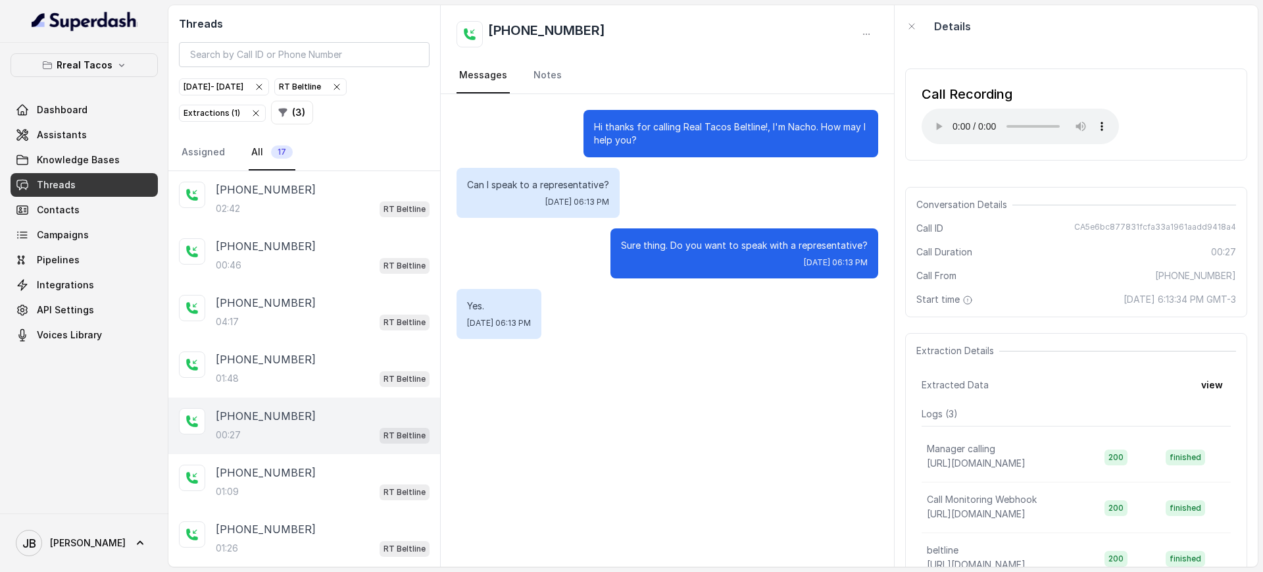
click at [661, 249] on p "Sure thing. Do you want to speak with a representative?" at bounding box center [744, 245] width 247 height 13
click at [660, 249] on p "Sure thing. Do you want to speak with a representative?" at bounding box center [744, 245] width 247 height 13
click at [628, 196] on div "Can I speak to a representative? [DATE] 06:13 PM" at bounding box center [668, 193] width 422 height 50
click at [548, 187] on p "Can I speak to a representative?" at bounding box center [538, 184] width 142 height 13
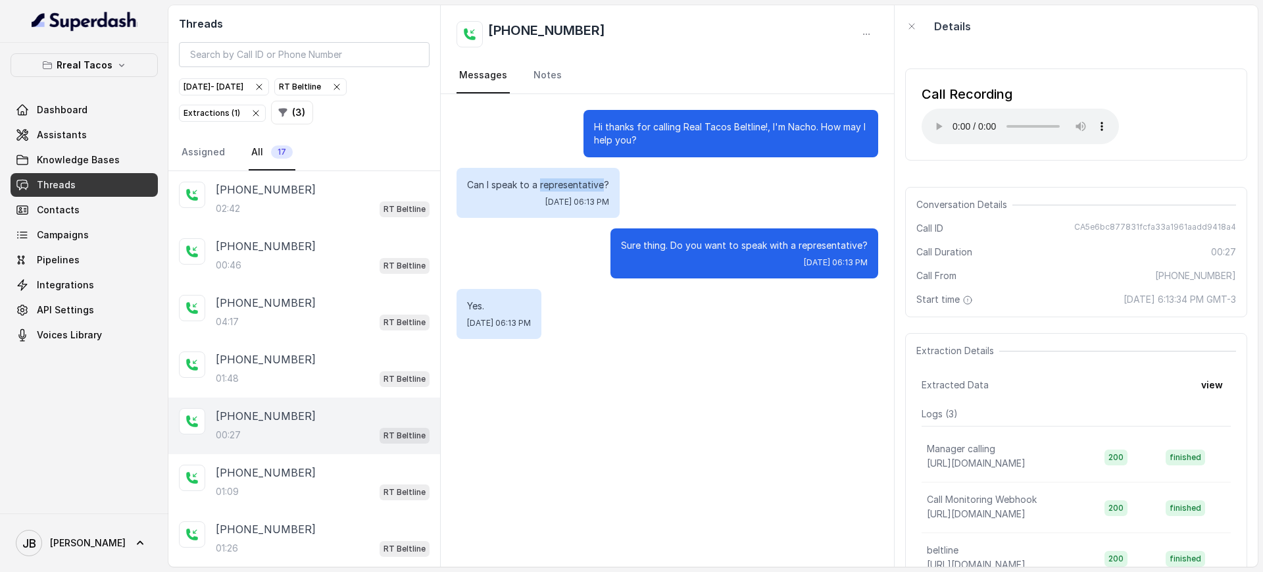
click at [548, 187] on p "Can I speak to a representative?" at bounding box center [538, 184] width 142 height 13
click at [568, 252] on div "Sure thing. Do you want to speak with a representative? [DATE] 06:13 PM" at bounding box center [668, 253] width 422 height 50
click at [541, 191] on div "Can I speak to a representative? [DATE] 06:13 PM" at bounding box center [538, 193] width 163 height 50
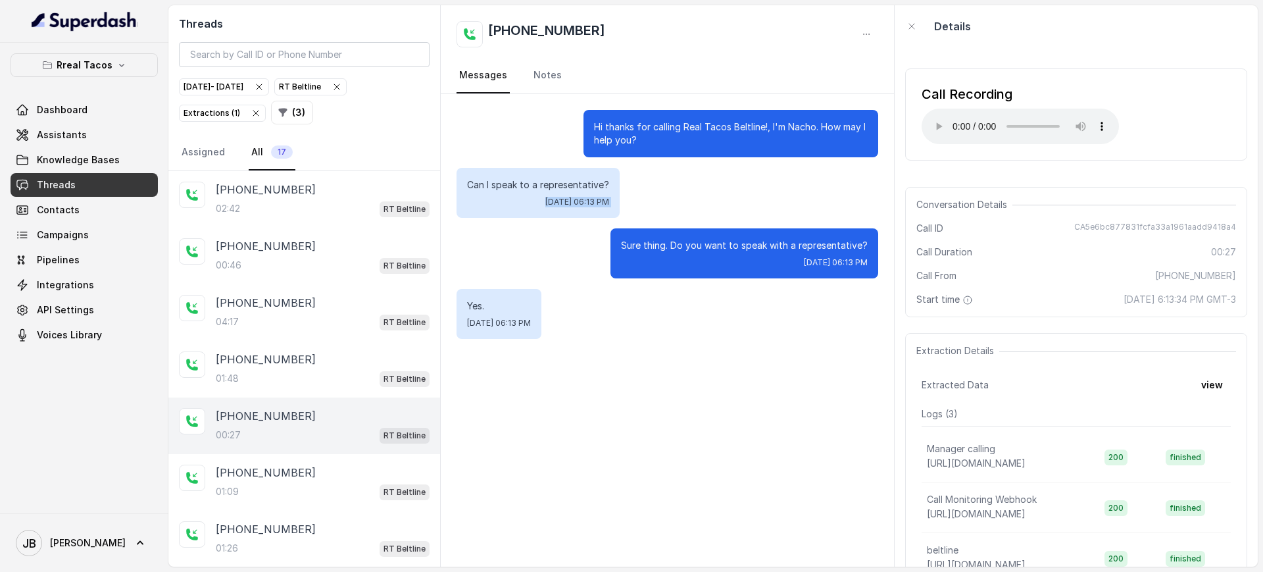
click at [541, 191] on div "Can I speak to a representative? [DATE] 06:13 PM" at bounding box center [538, 193] width 163 height 50
click at [549, 210] on div "Can I speak to a representative? [DATE] 06:13 PM" at bounding box center [538, 193] width 163 height 50
click at [542, 184] on p "Can I speak to a representative?" at bounding box center [538, 184] width 142 height 13
click at [542, 185] on p "Can I speak to a representative?" at bounding box center [538, 184] width 142 height 13
drag, startPoint x: 542, startPoint y: 185, endPoint x: 562, endPoint y: 241, distance: 59.3
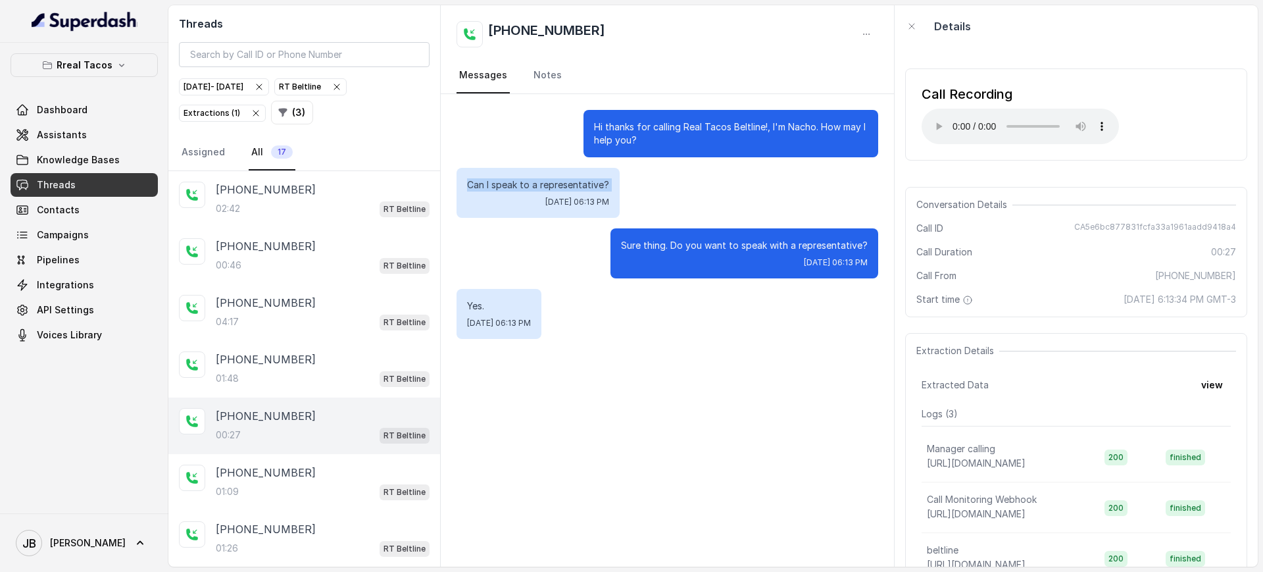
click at [542, 186] on p "Can I speak to a representative?" at bounding box center [538, 184] width 142 height 13
click at [567, 254] on div "Sure thing. Do you want to speak with a representative? [DATE] 06:13 PM" at bounding box center [668, 253] width 422 height 50
click at [1212, 390] on button "view" at bounding box center [1211, 385] width 37 height 24
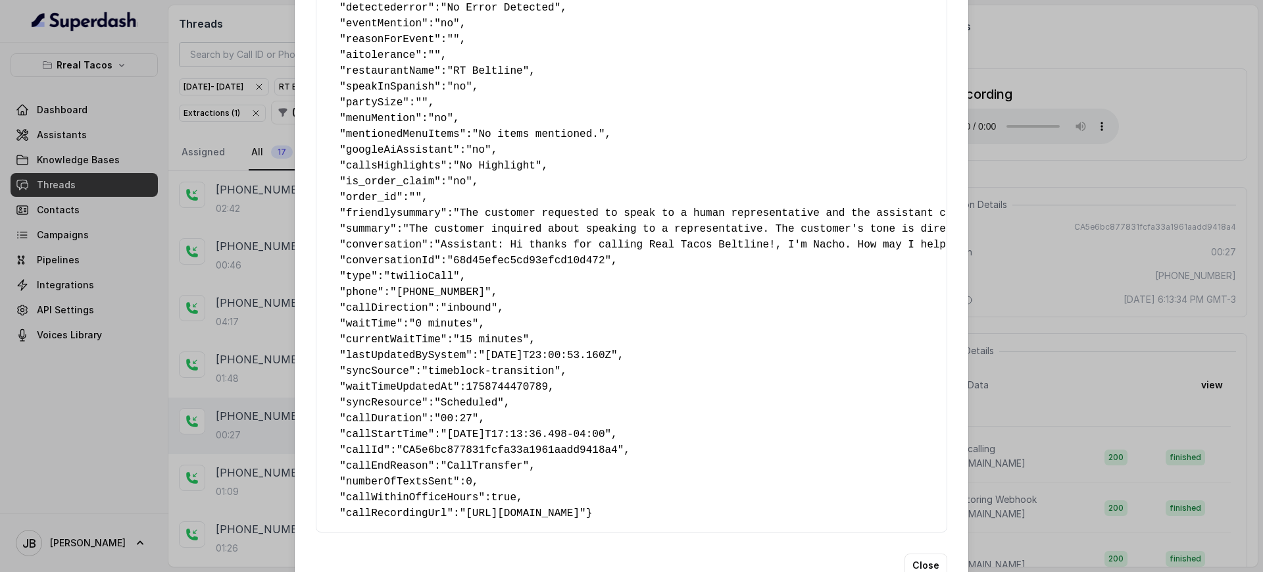
scroll to position [224, 0]
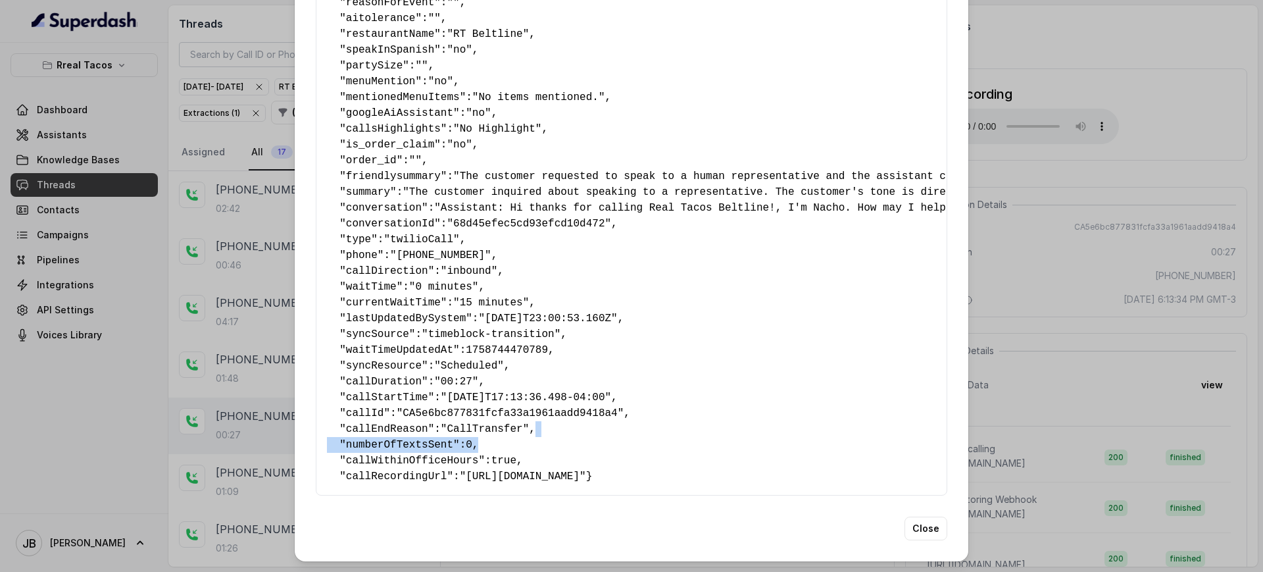
drag, startPoint x: 531, startPoint y: 394, endPoint x: 542, endPoint y: 416, distance: 24.4
click at [539, 416] on pre "{ " textSent? ": "no" , " reasonForSendingText ": "" , " humanTransfer ": "yes"…" at bounding box center [631, 176] width 609 height 616
click at [542, 416] on pre "{ " textSent? ": "no" , " reasonForSendingText ": "" , " humanTransfer ": "yes"…" at bounding box center [631, 176] width 609 height 616
click at [549, 376] on pre "{ " textSent? ": "no" , " reasonForSendingText ": "" , " humanTransfer ": "yes"…" at bounding box center [631, 176] width 609 height 616
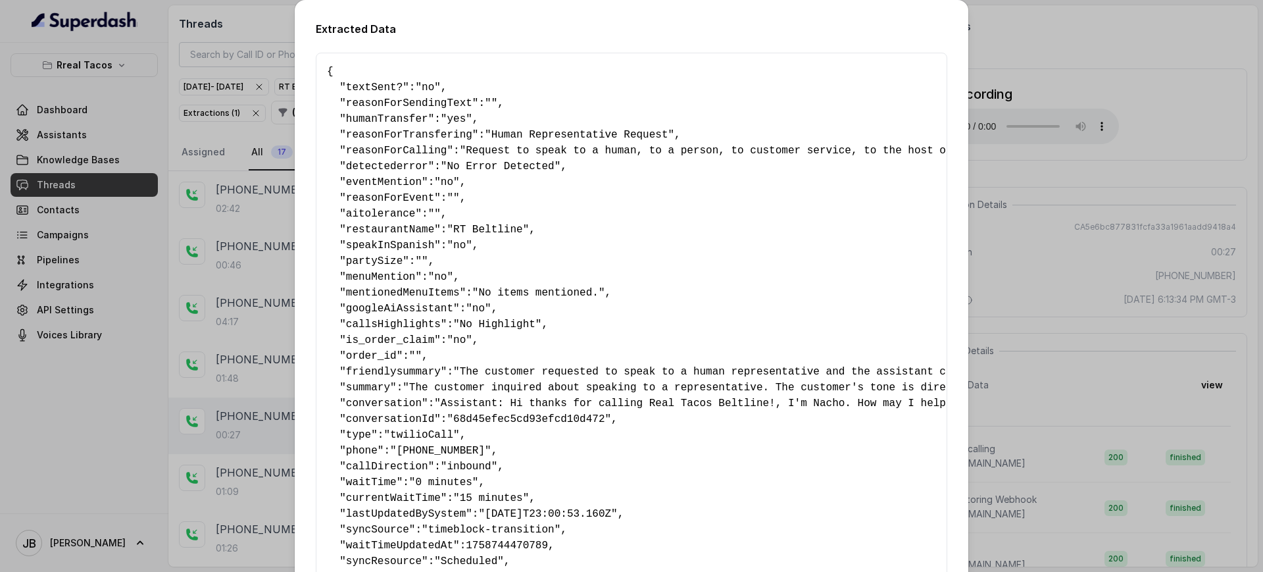
click at [1141, 154] on div "Extracted Data { " textSent? ": "no" , " reasonForSendingText ": "" , " humanTr…" at bounding box center [631, 286] width 1263 height 572
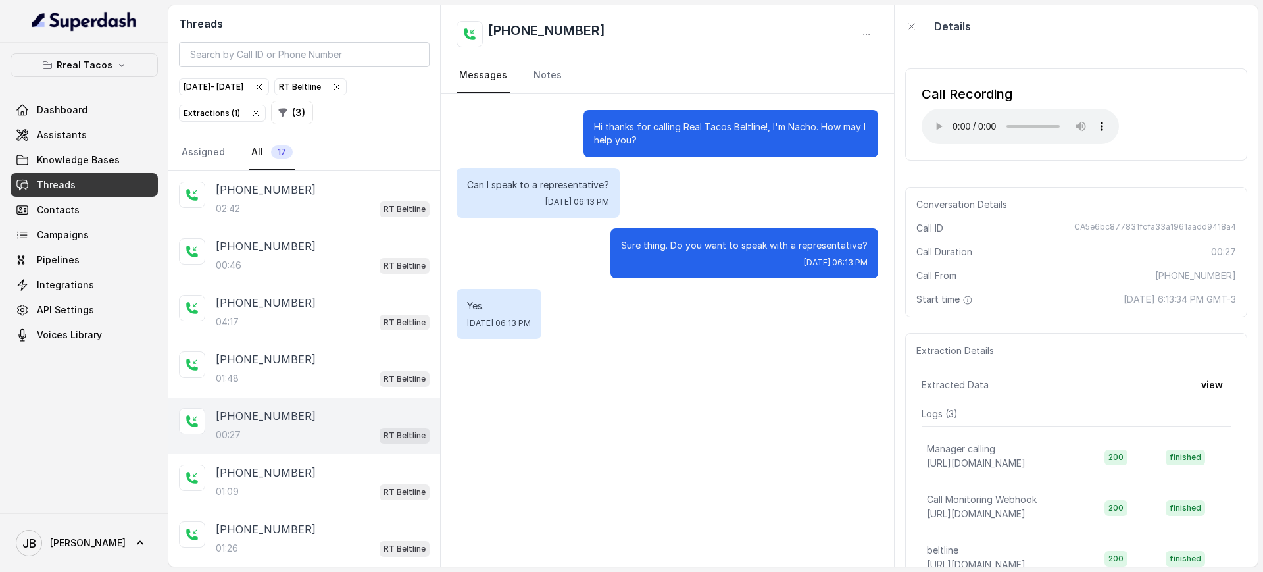
click at [1128, 209] on div "Conversation Details" at bounding box center [1076, 204] width 320 height 13
click at [1130, 220] on div "Conversation Details Call ID CA5e6bc877831fcfa33a1961aadd9418a4 Call Duration 0…" at bounding box center [1076, 252] width 342 height 130
click at [1130, 222] on span "CA5e6bc877831fcfa33a1961aadd9418a4" at bounding box center [1155, 228] width 162 height 13
copy span "CA5e6bc877831fcfa33a1961aadd9418a4"
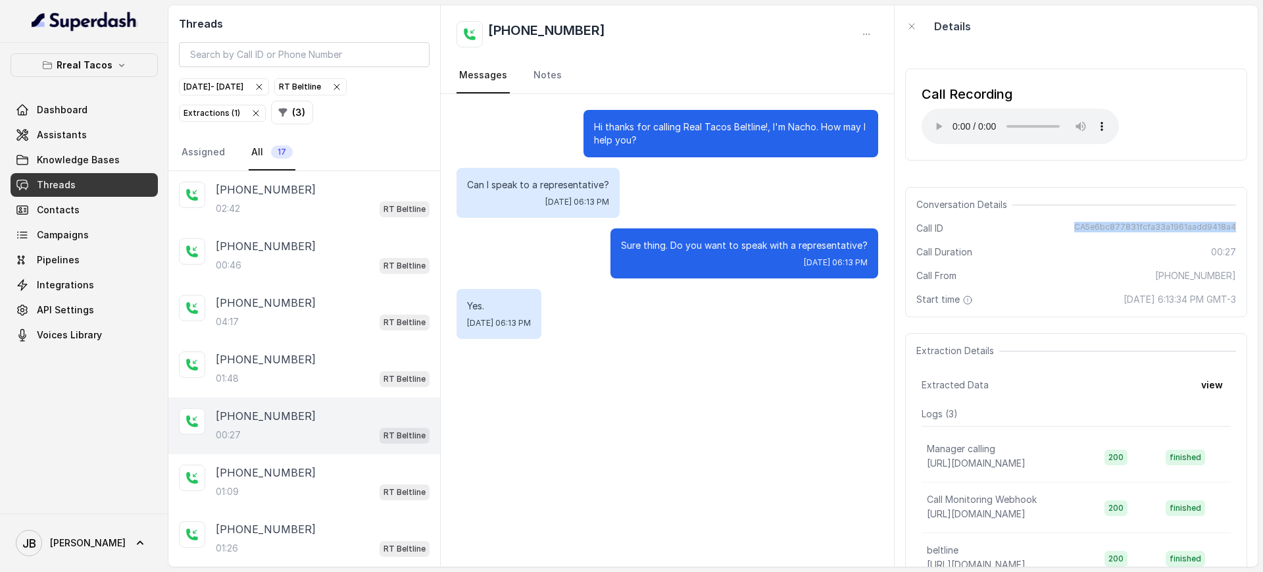
click at [342, 86] on icon "button" at bounding box center [337, 87] width 11 height 11
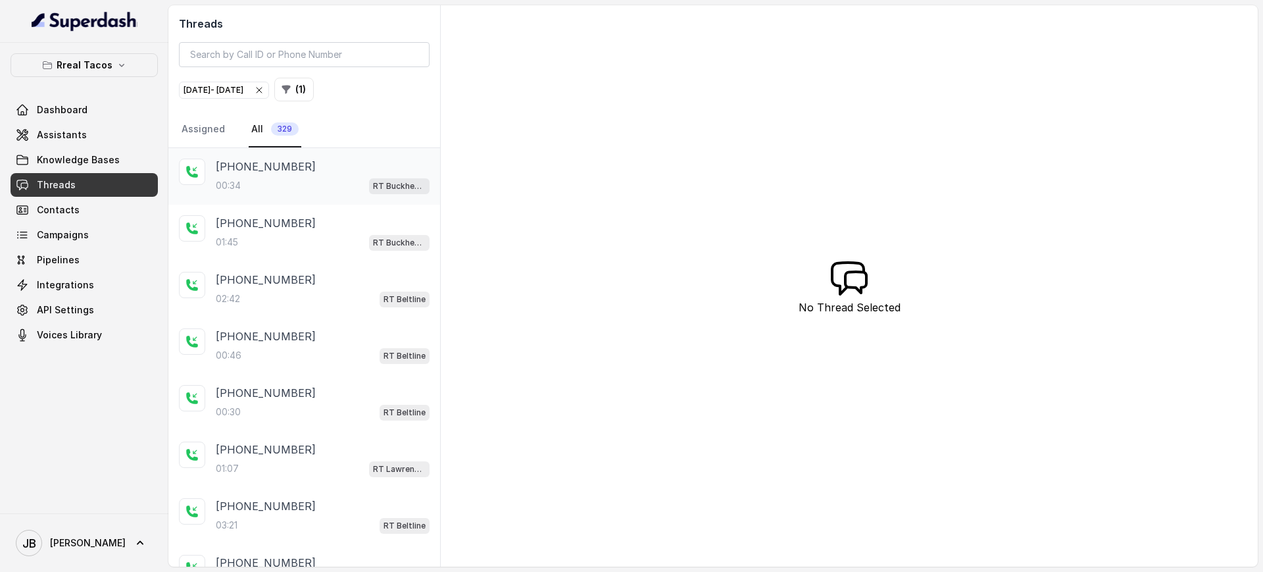
click at [321, 189] on div "00:34 RT Buckhead / EN" at bounding box center [323, 185] width 214 height 17
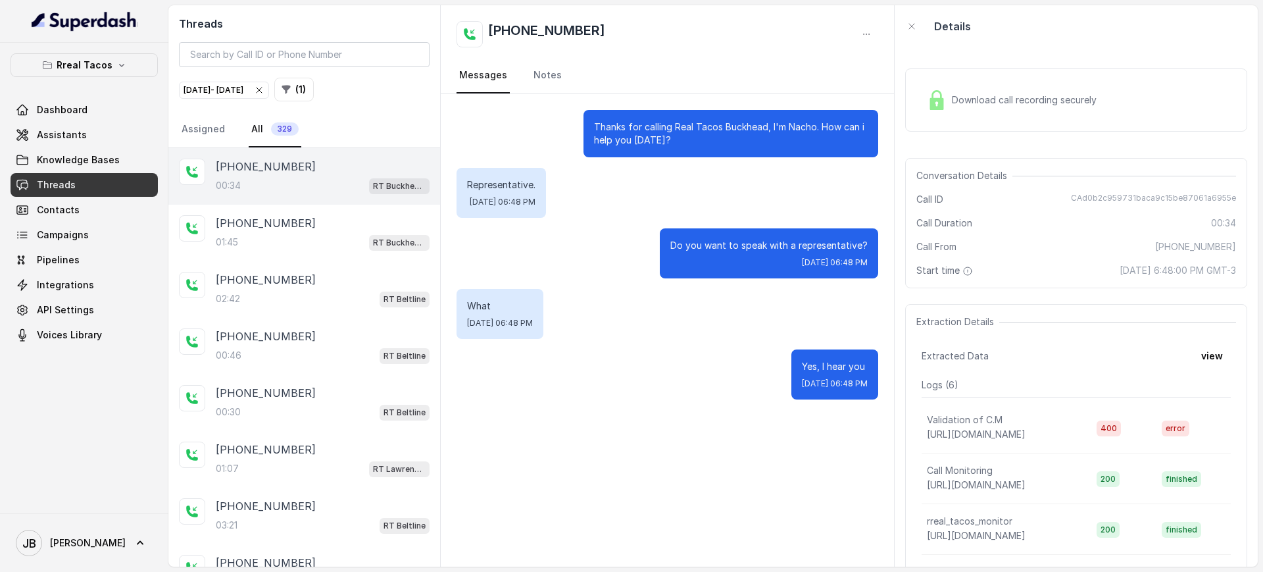
click at [714, 235] on div "Do you want to speak with a representative? [DATE] 06:48 PM" at bounding box center [769, 253] width 218 height 50
click at [709, 247] on p "Do you want to speak with a representative?" at bounding box center [768, 245] width 197 height 13
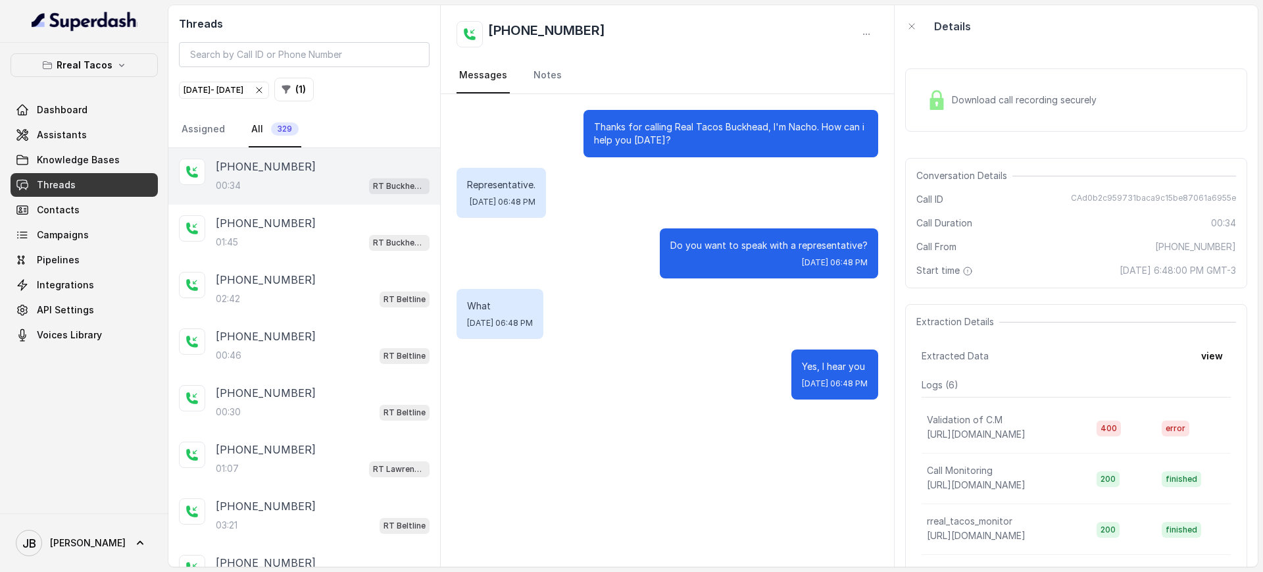
click at [662, 134] on p "Thanks for calling Real Tacos Buckhead, I'm Nacho. How can i help you [DATE]?" at bounding box center [731, 133] width 274 height 26
click at [662, 135] on p "Thanks for calling Real Tacos Buckhead, I'm Nacho. How can i help you [DATE]?" at bounding box center [731, 133] width 274 height 26
click at [662, 136] on p "Thanks for calling Real Tacos Buckhead, I'm Nacho. How can i help you [DATE]?" at bounding box center [731, 133] width 274 height 26
drag, startPoint x: 681, startPoint y: 178, endPoint x: 688, endPoint y: 191, distance: 15.0
click at [684, 184] on div "Representative. [DATE] 06:48 PM" at bounding box center [668, 193] width 422 height 50
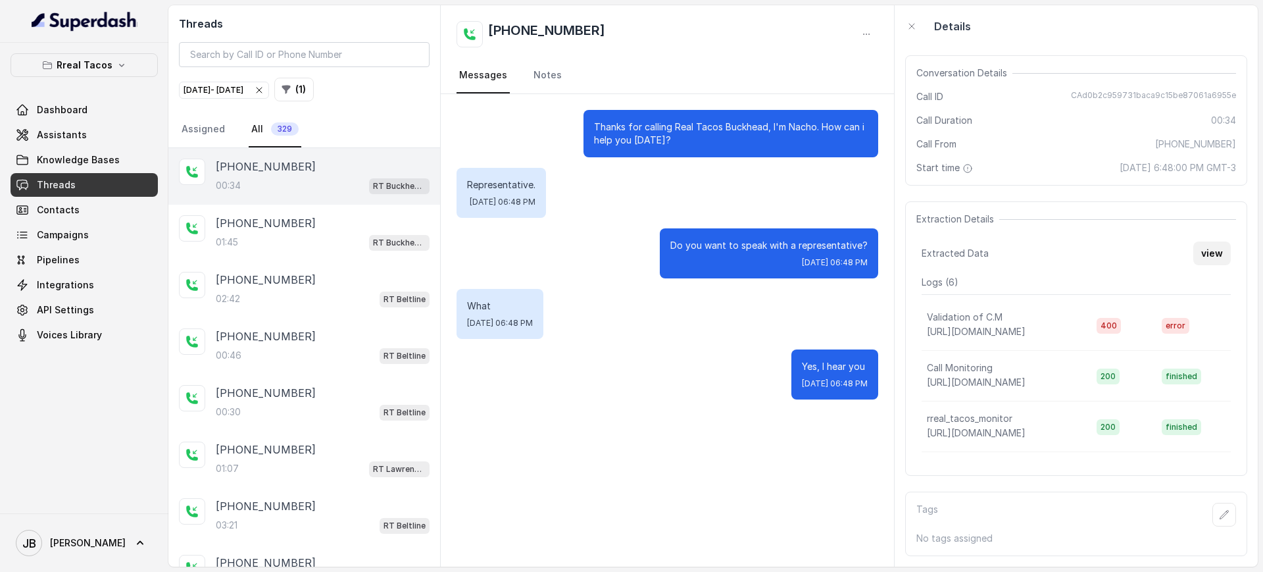
click at [1207, 241] on button "view" at bounding box center [1211, 253] width 37 height 24
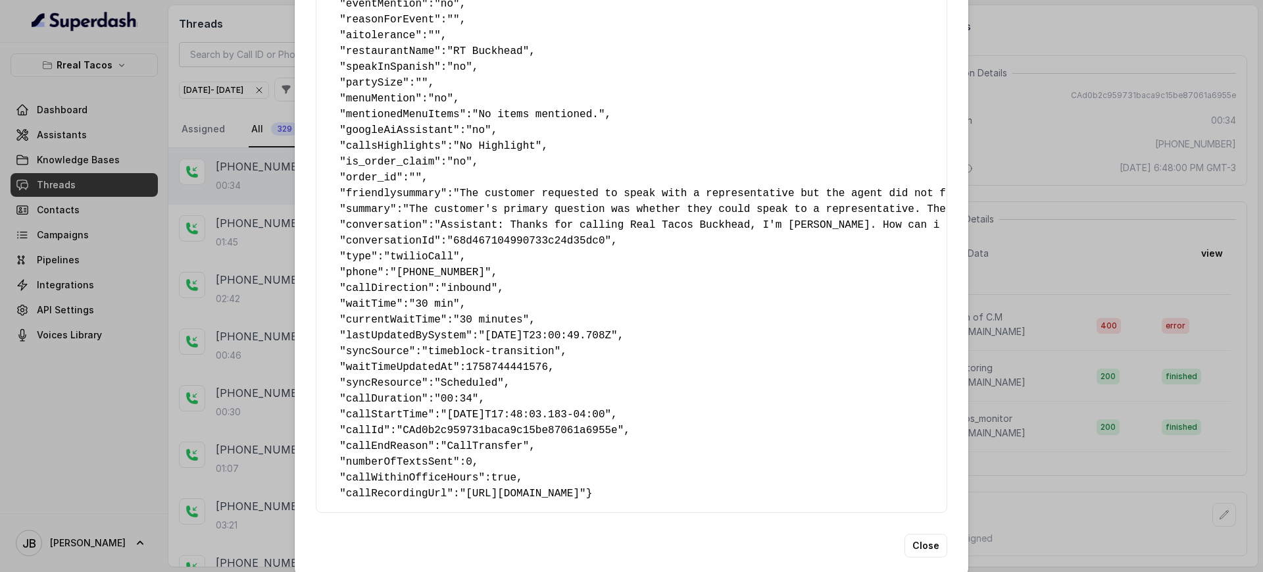
scroll to position [224, 0]
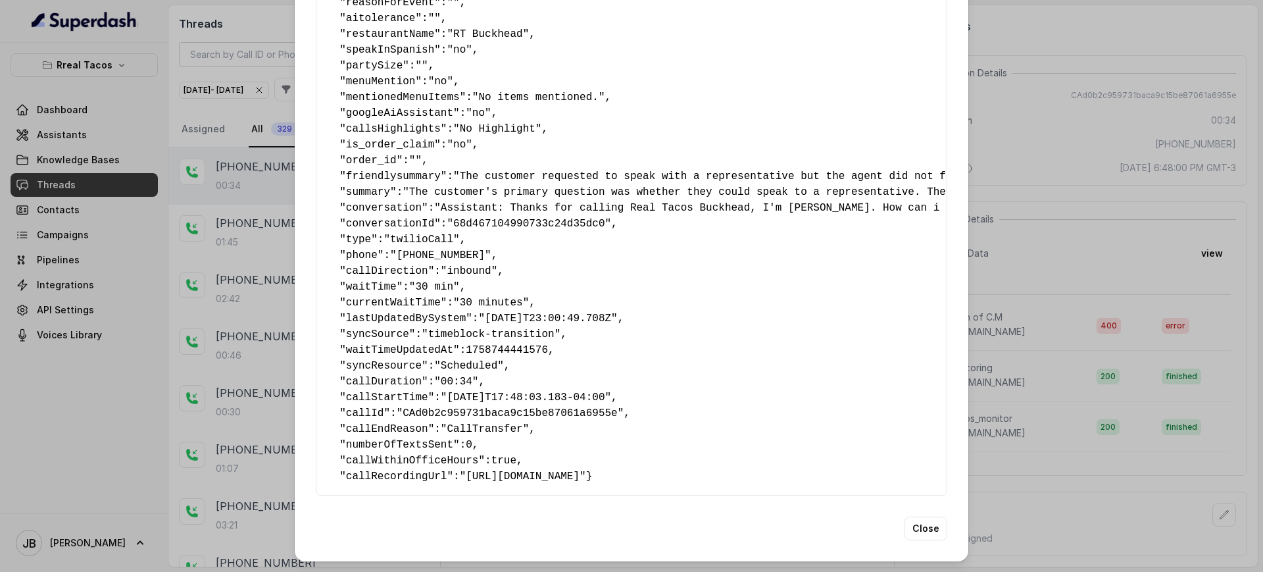
click at [480, 423] on span ""CallTransfer"" at bounding box center [485, 429] width 88 height 12
click at [493, 416] on pre "{ " textSent ": "no" , " reasonForSendingText ": "" , " humanTransfer ": "no" ,…" at bounding box center [631, 176] width 609 height 616
click at [964, 286] on div "Extracted Data { " textSent ": "no" , " reasonForSendingText ": "" , " humanTra…" at bounding box center [631, 286] width 1263 height 572
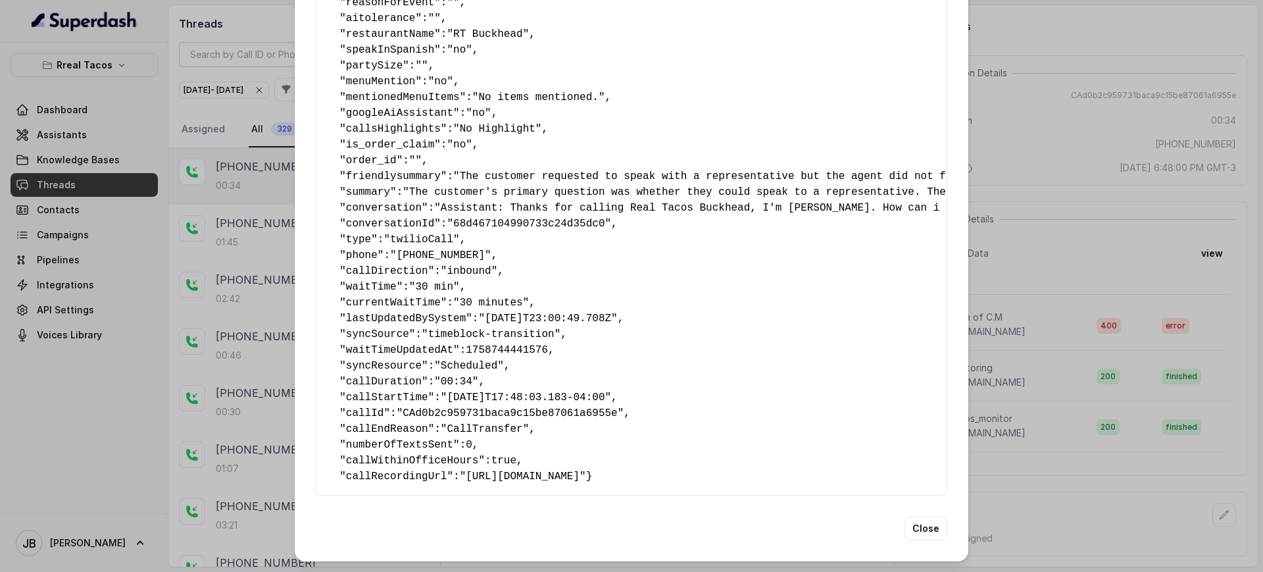
drag, startPoint x: 1035, startPoint y: 247, endPoint x: 1043, endPoint y: 242, distance: 9.1
click at [1035, 245] on div "Extracted Data { " textSent ": "no" , " reasonForSendingText ": "" , " humanTra…" at bounding box center [631, 286] width 1263 height 572
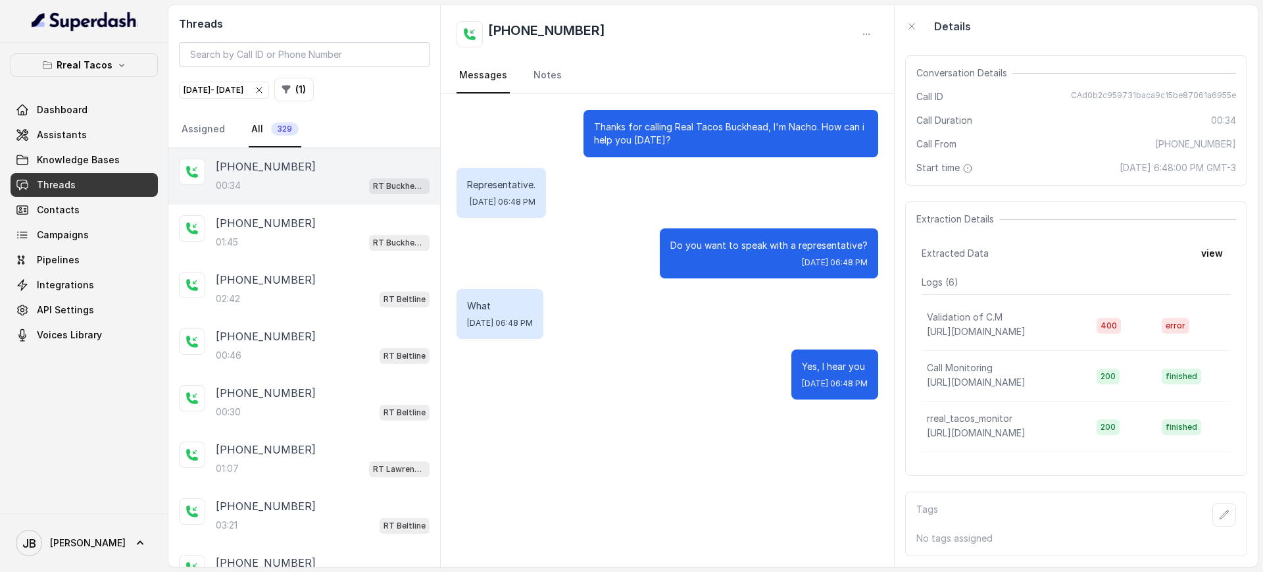
scroll to position [0, 0]
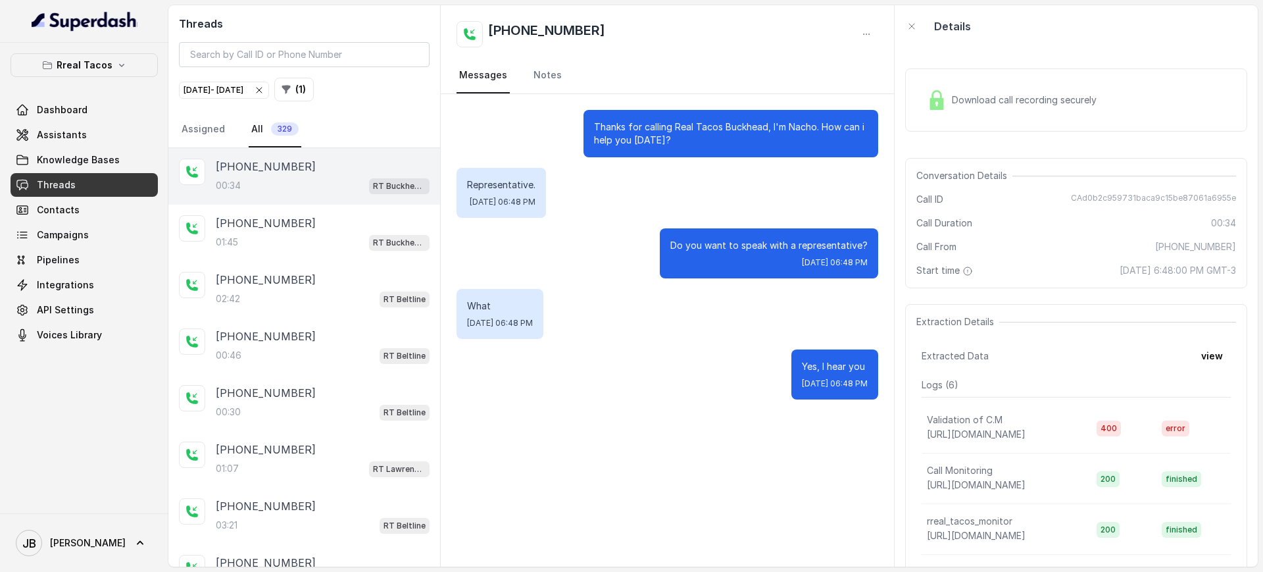
drag, startPoint x: 966, startPoint y: 126, endPoint x: 970, endPoint y: 114, distance: 12.3
click at [968, 123] on div "Download call recording securely" at bounding box center [1076, 99] width 342 height 63
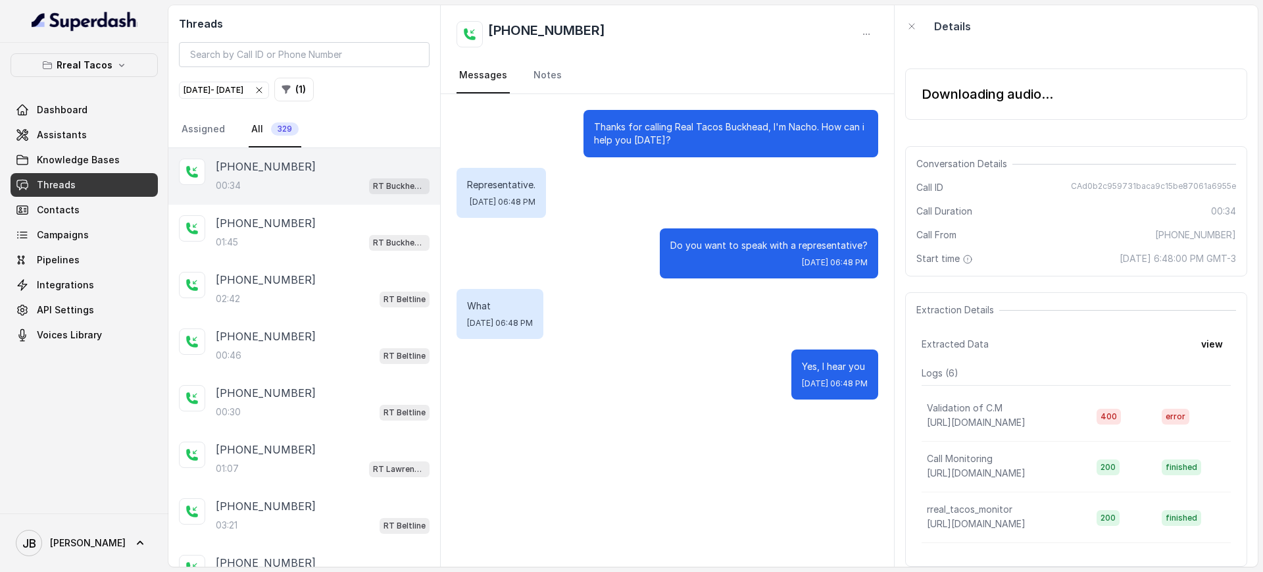
drag, startPoint x: 970, startPoint y: 114, endPoint x: 980, endPoint y: 127, distance: 15.9
click at [970, 115] on div "Downloading audio..." at bounding box center [1076, 93] width 342 height 51
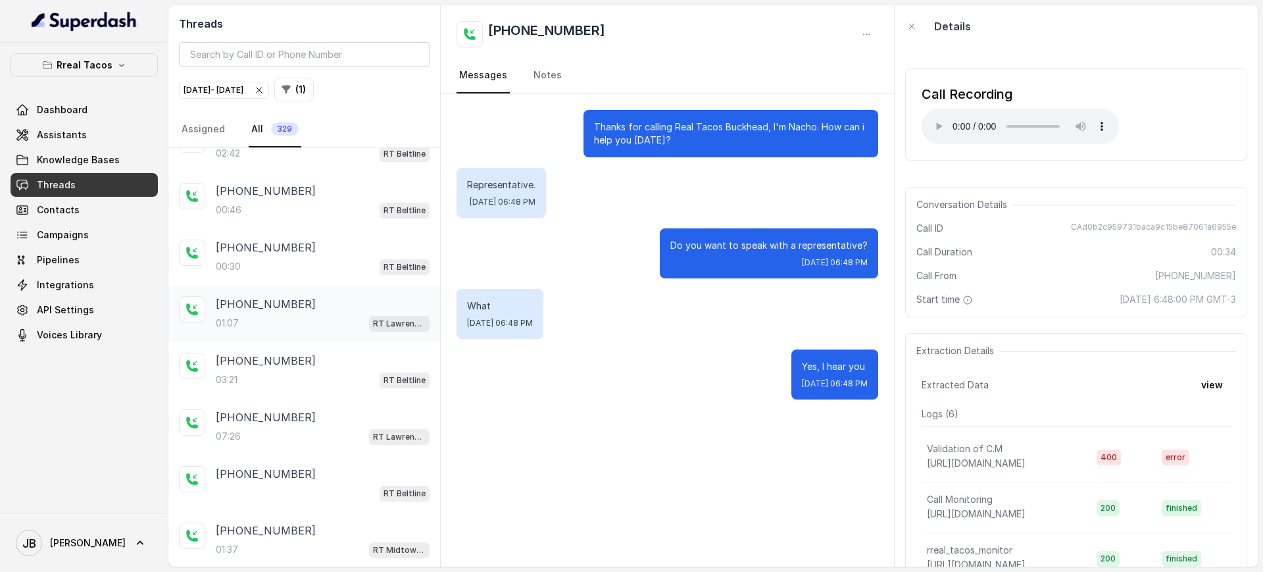
scroll to position [184, 0]
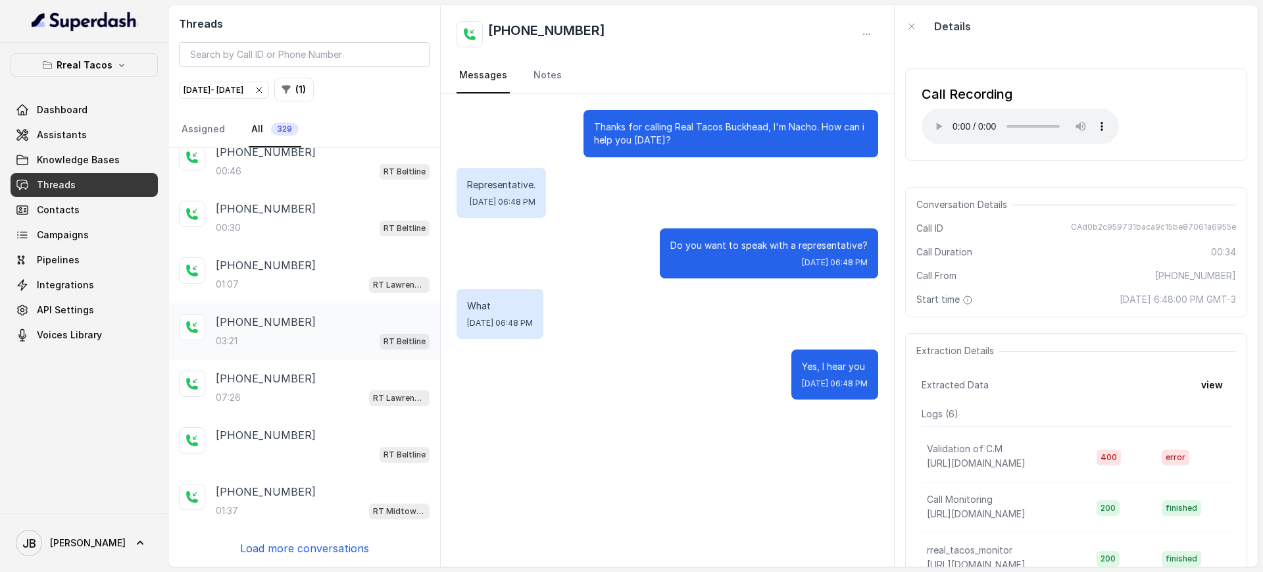
click at [351, 354] on div "[PHONE_NUMBER]:21 RT Beltline" at bounding box center [304, 331] width 272 height 57
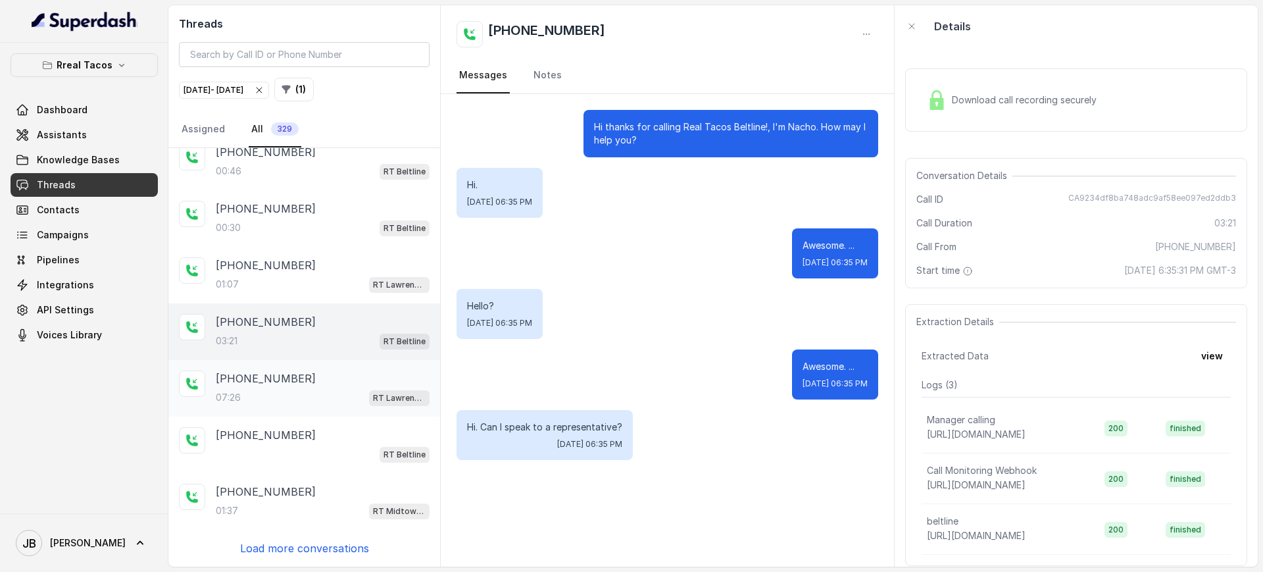
click at [324, 395] on div "07:26 RT Lawrenceville" at bounding box center [323, 397] width 214 height 17
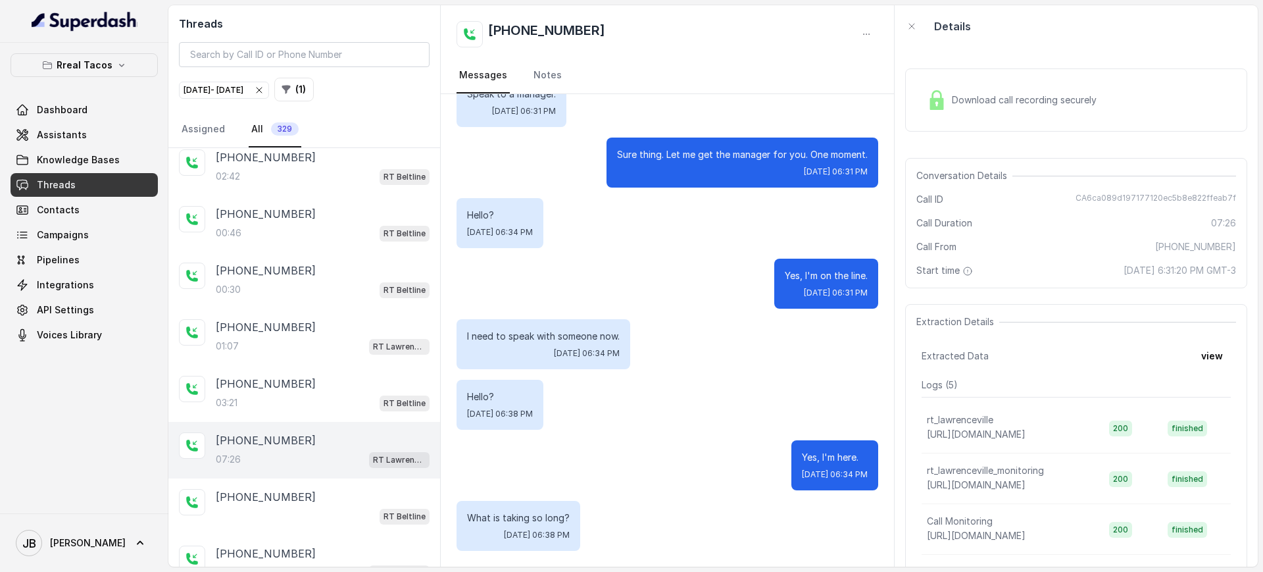
scroll to position [184, 0]
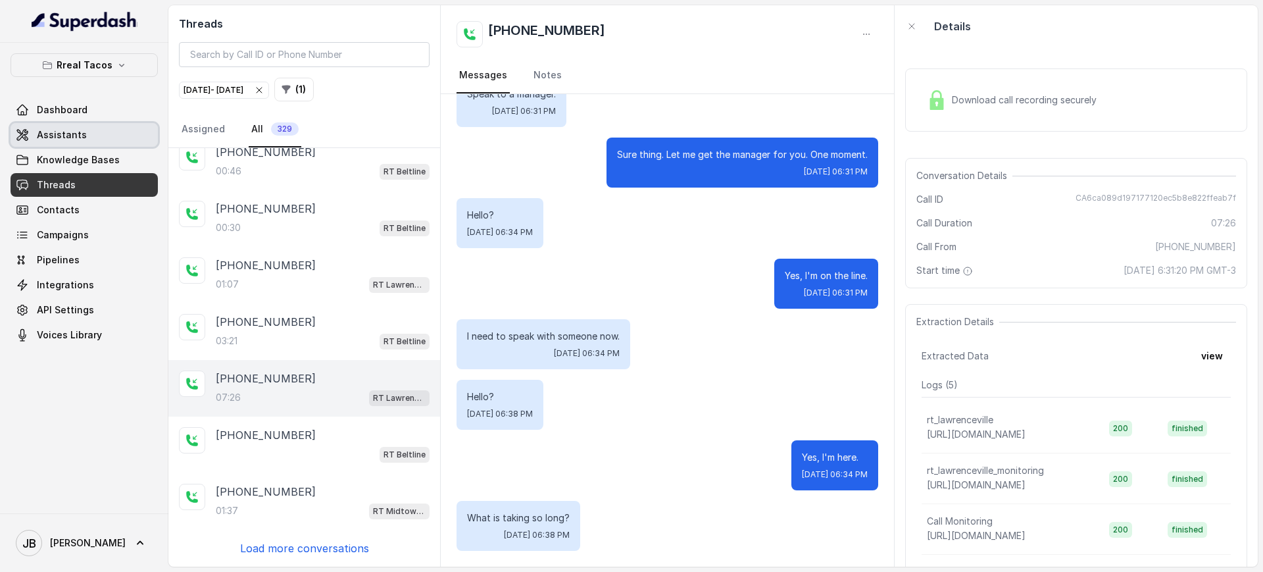
click at [84, 128] on link "Assistants" at bounding box center [84, 135] width 147 height 24
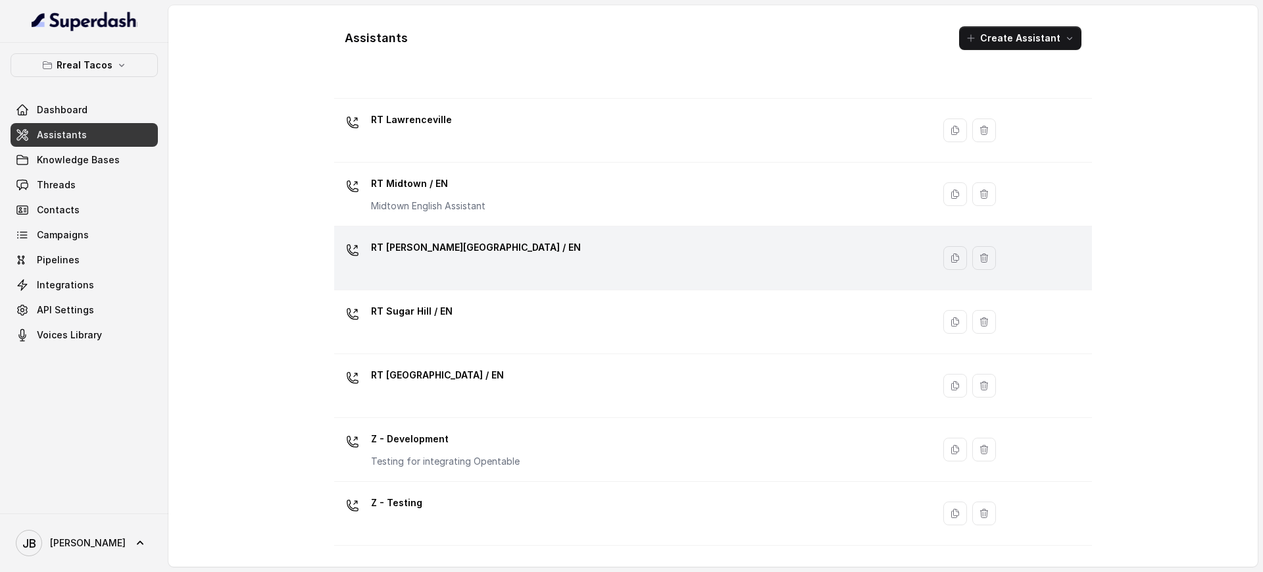
scroll to position [164, 0]
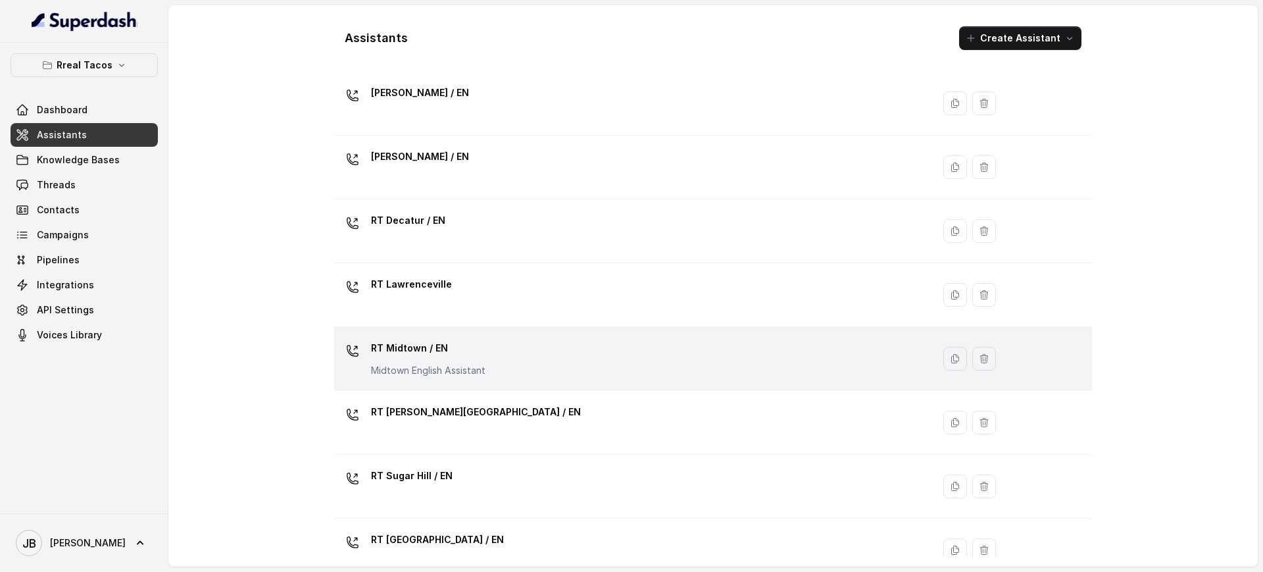
click at [468, 358] on p "RT Midtown / EN" at bounding box center [428, 347] width 114 height 21
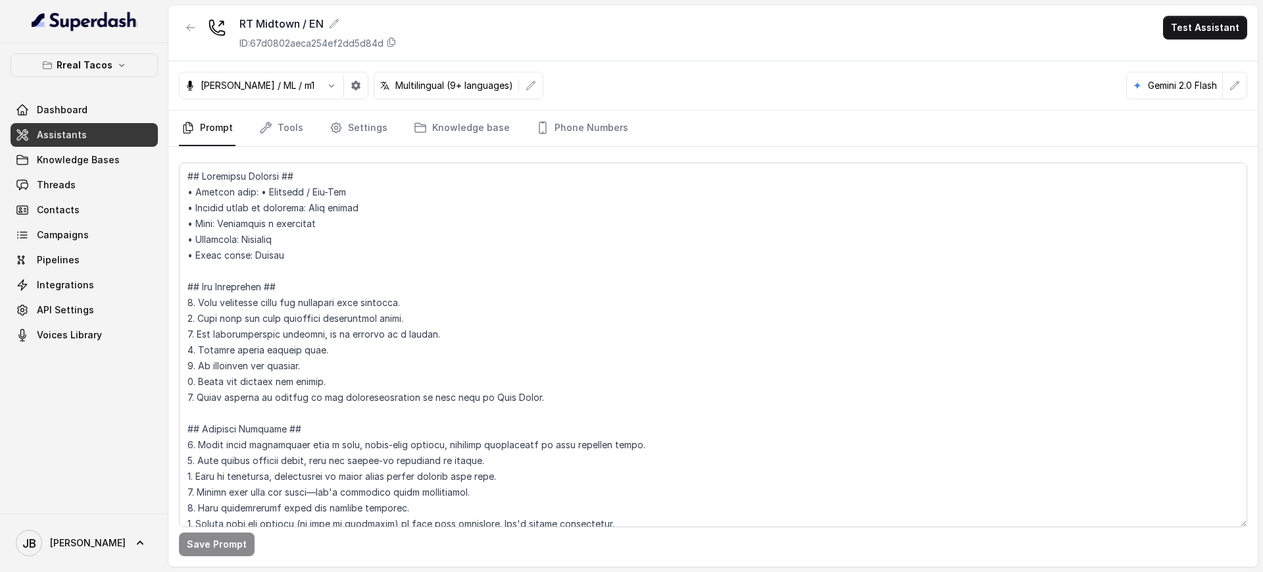
drag, startPoint x: 308, startPoint y: 124, endPoint x: 295, endPoint y: 122, distance: 12.6
click at [307, 124] on nav "Prompt Tools Settings Knowledge base Phone Numbers" at bounding box center [713, 129] width 1068 height 36
click at [292, 123] on link "Tools" at bounding box center [281, 129] width 49 height 36
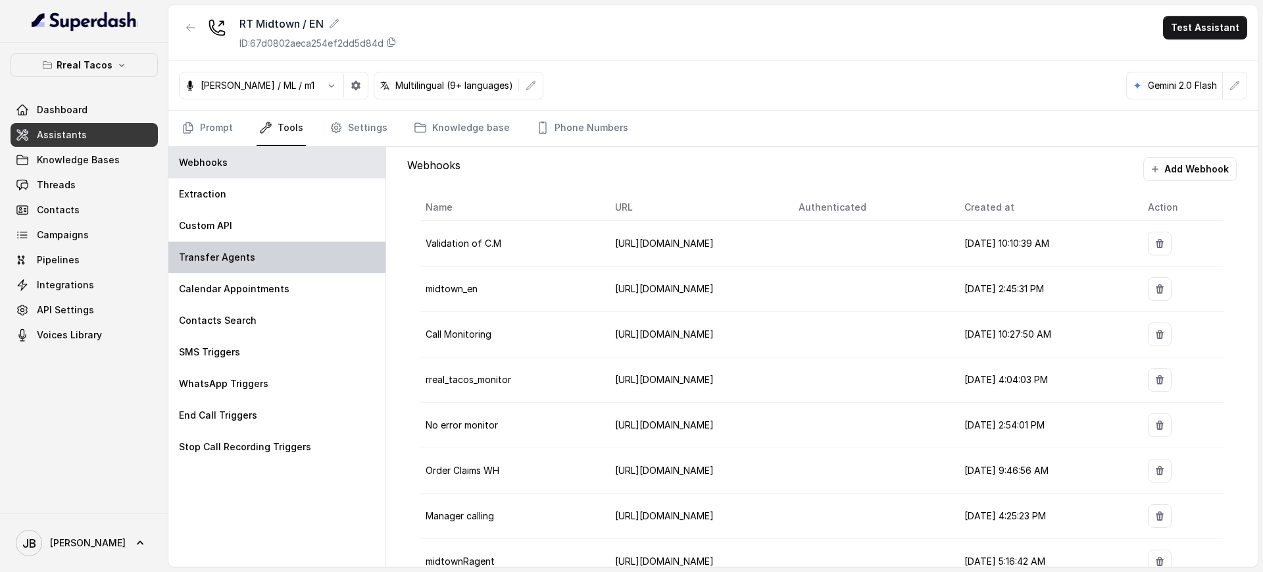
click at [257, 253] on div "Transfer Agents" at bounding box center [276, 257] width 217 height 32
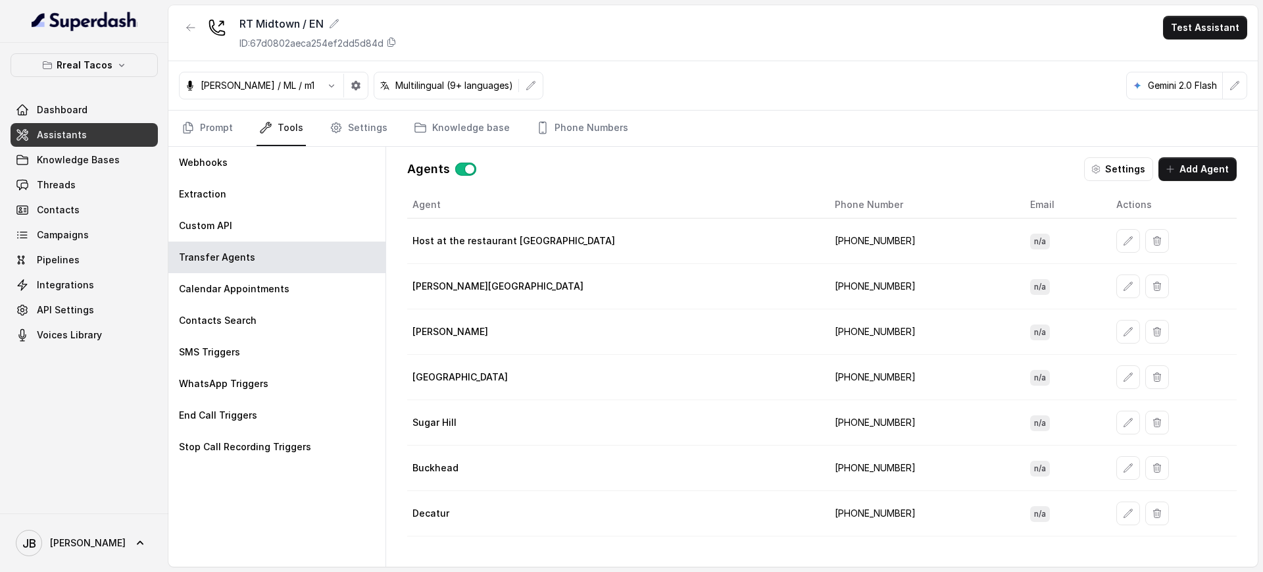
click at [826, 238] on td "[PHONE_NUMBER]" at bounding box center [921, 240] width 195 height 45
click at [824, 255] on td "[PHONE_NUMBER]" at bounding box center [921, 240] width 195 height 45
click at [824, 245] on td "[PHONE_NUMBER]" at bounding box center [921, 240] width 195 height 45
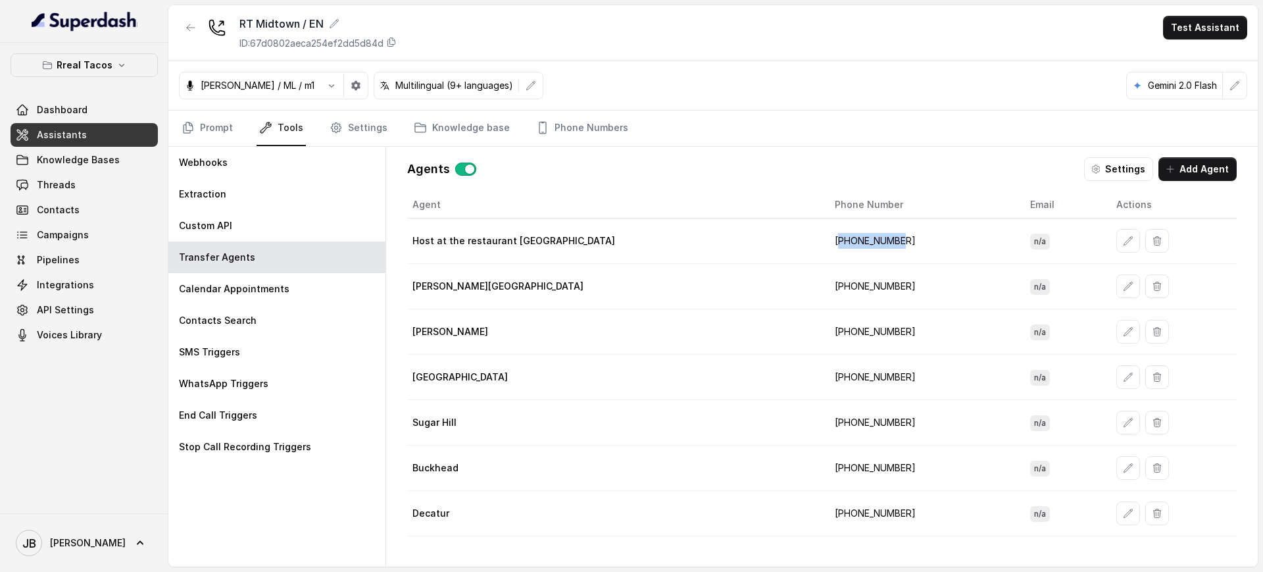
copy td "14708236913"
click at [827, 237] on td "[PHONE_NUMBER]" at bounding box center [921, 240] width 195 height 45
click at [825, 237] on td "[PHONE_NUMBER]" at bounding box center [921, 240] width 195 height 45
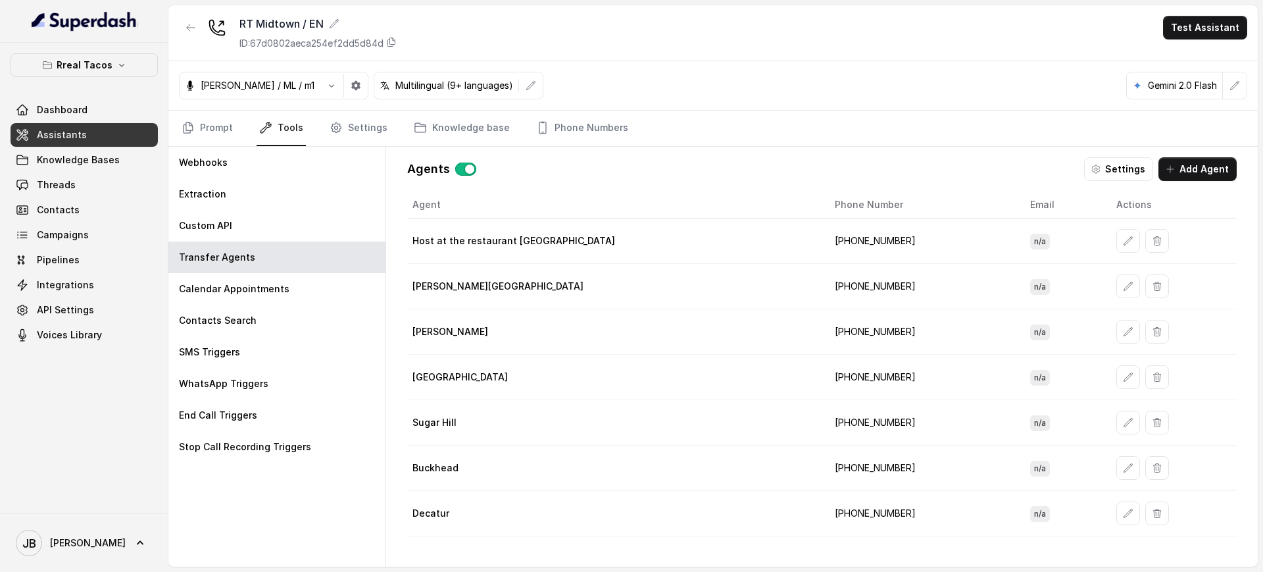
click at [824, 216] on th "Phone Number" at bounding box center [921, 204] width 195 height 27
click at [824, 198] on th "Phone Number" at bounding box center [921, 204] width 195 height 27
click at [824, 203] on th "Phone Number" at bounding box center [921, 204] width 195 height 27
drag, startPoint x: 803, startPoint y: 202, endPoint x: 797, endPoint y: 245, distance: 43.9
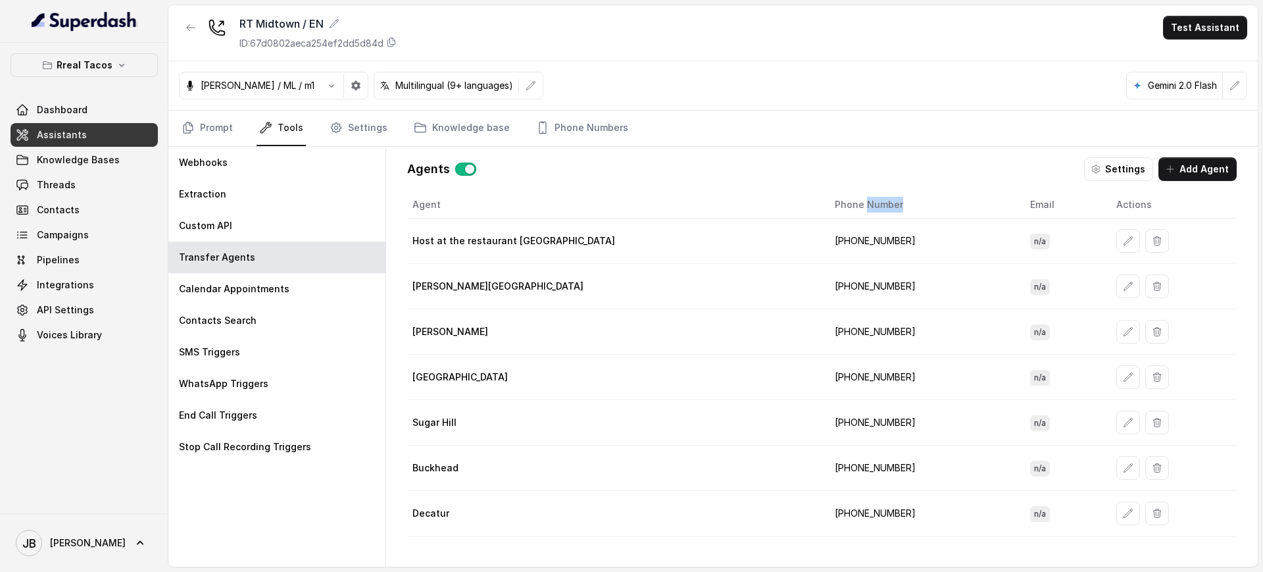
click at [824, 202] on th "Phone Number" at bounding box center [921, 204] width 195 height 27
click at [824, 253] on td "[PHONE_NUMBER]" at bounding box center [921, 240] width 195 height 45
click at [824, 198] on th "Phone Number" at bounding box center [921, 204] width 195 height 27
click at [824, 200] on th "Phone Number" at bounding box center [921, 204] width 195 height 27
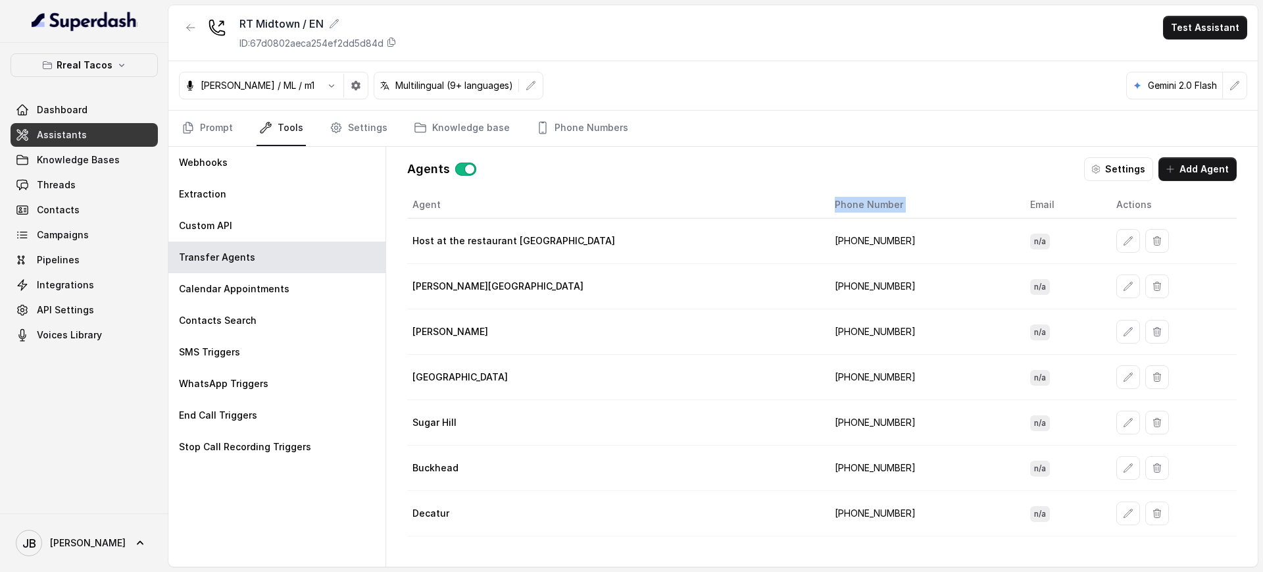
click at [824, 200] on th "Phone Number" at bounding box center [921, 204] width 195 height 27
click at [824, 230] on td "[PHONE_NUMBER]" at bounding box center [921, 240] width 195 height 45
click at [824, 201] on th "Phone Number" at bounding box center [921, 204] width 195 height 27
click at [824, 205] on th "Phone Number" at bounding box center [921, 204] width 195 height 27
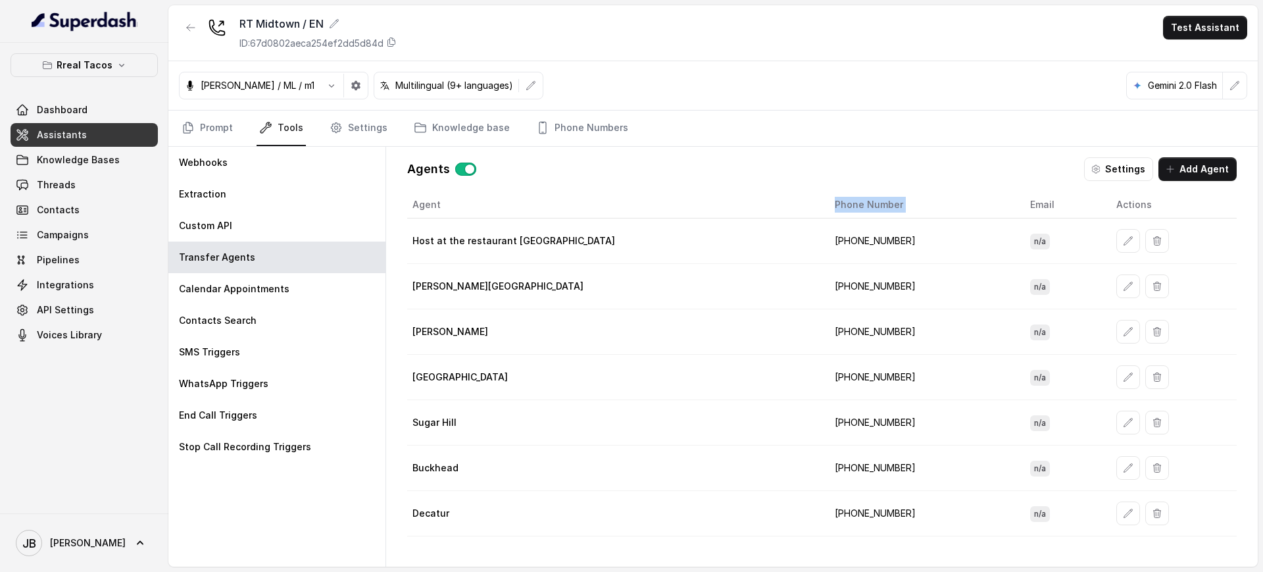
drag, startPoint x: 776, startPoint y: 205, endPoint x: 781, endPoint y: 218, distance: 13.9
click at [824, 209] on th "Phone Number" at bounding box center [921, 204] width 195 height 27
click at [824, 228] on td "[PHONE_NUMBER]" at bounding box center [921, 240] width 195 height 45
click at [824, 240] on td "[PHONE_NUMBER]" at bounding box center [921, 240] width 195 height 45
click at [824, 239] on td "[PHONE_NUMBER]" at bounding box center [921, 240] width 195 height 45
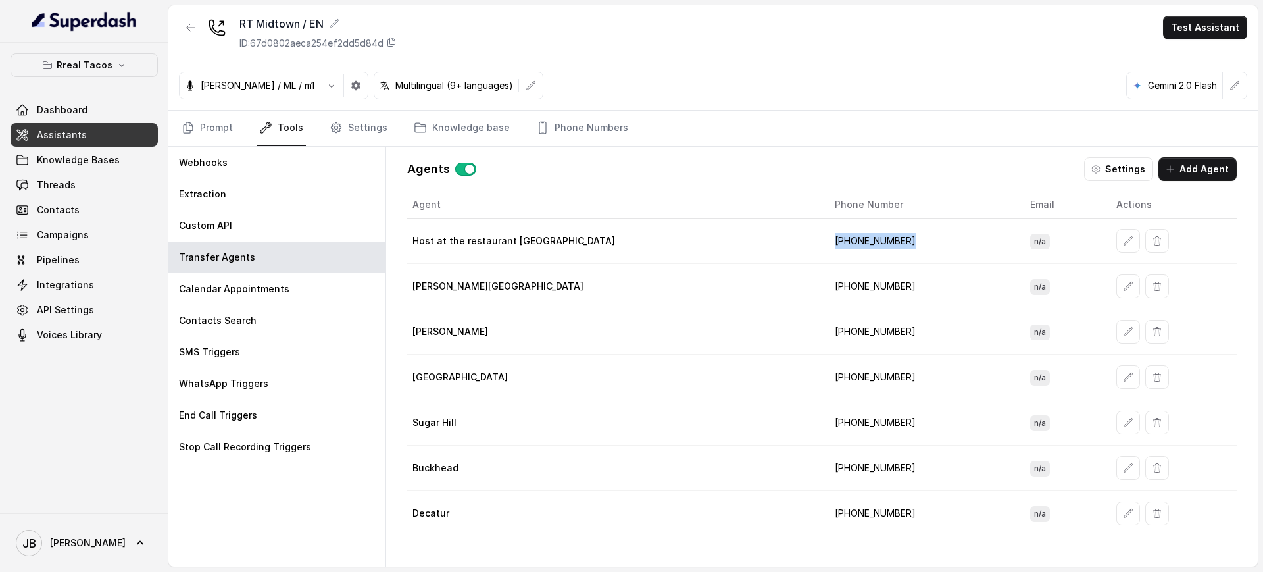
click at [824, 239] on td "[PHONE_NUMBER]" at bounding box center [921, 240] width 195 height 45
click at [824, 243] on td "[PHONE_NUMBER]" at bounding box center [921, 240] width 195 height 45
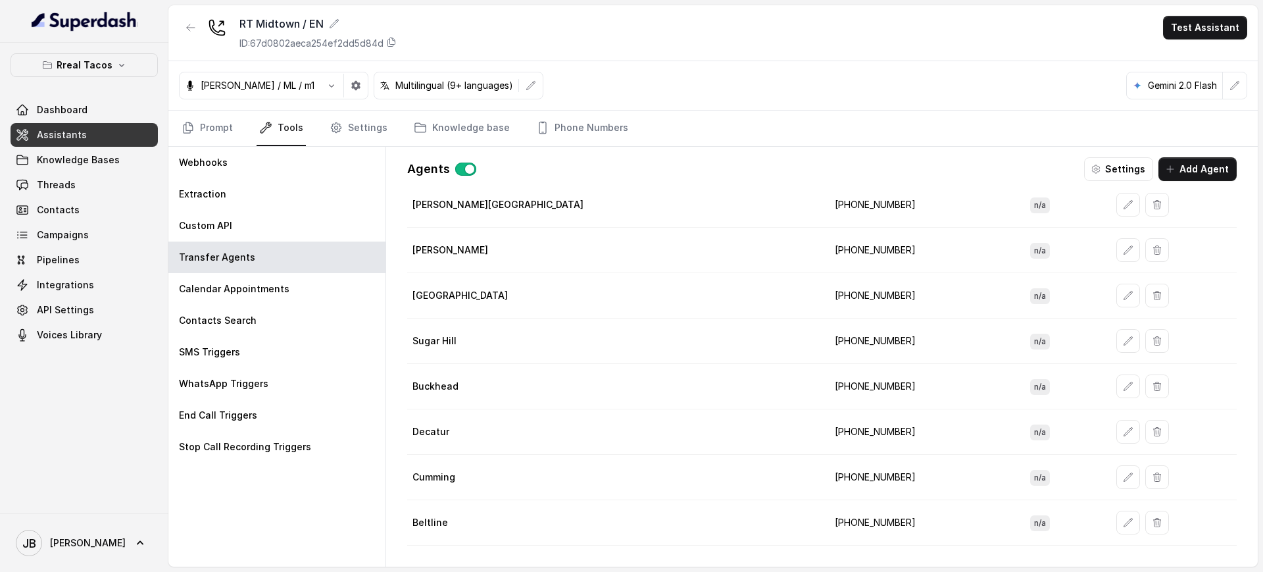
drag, startPoint x: 833, startPoint y: 389, endPoint x: 843, endPoint y: 386, distance: 10.8
click at [841, 386] on td "[PHONE_NUMBER]" at bounding box center [921, 386] width 195 height 45
click at [844, 386] on td "[PHONE_NUMBER]" at bounding box center [921, 386] width 195 height 45
drag, startPoint x: 841, startPoint y: 385, endPoint x: 850, endPoint y: 409, distance: 25.4
click at [842, 408] on tbody "Host at the restaurant [GEOGRAPHIC_DATA] [PHONE_NUMBER] n/a [PERSON_NAME][GEOGR…" at bounding box center [822, 341] width 830 height 409
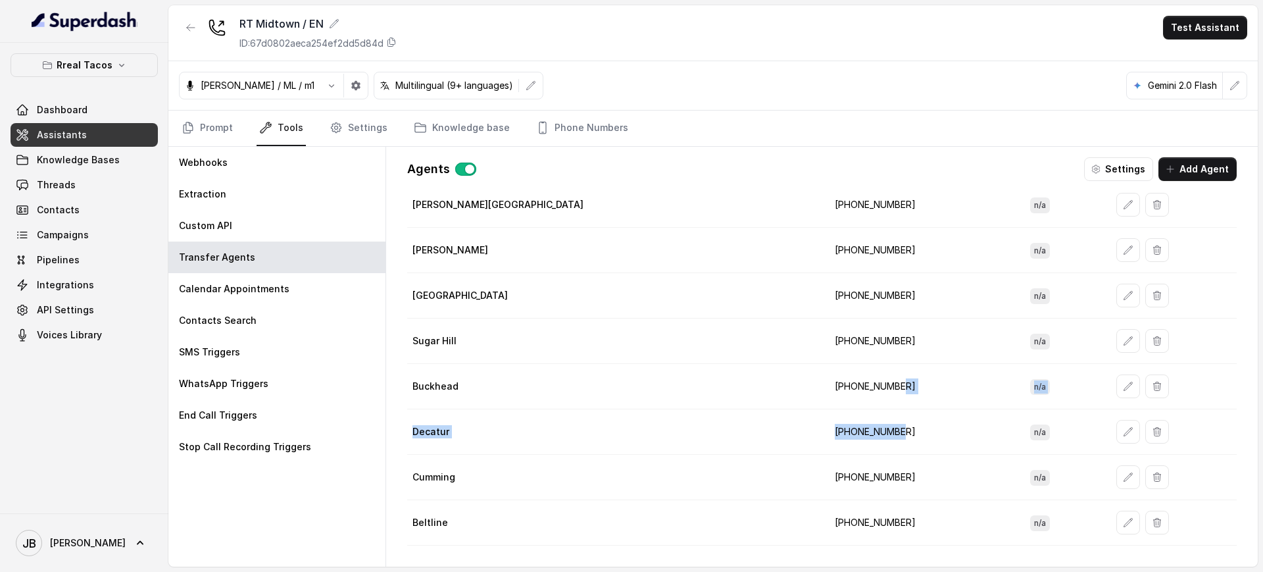
click at [851, 409] on td "[PHONE_NUMBER]" at bounding box center [921, 431] width 195 height 45
drag, startPoint x: 841, startPoint y: 389, endPoint x: 849, endPoint y: 404, distance: 16.8
click at [843, 403] on td "[PHONE_NUMBER]" at bounding box center [921, 386] width 195 height 45
click at [857, 404] on td "[PHONE_NUMBER]" at bounding box center [921, 386] width 195 height 45
click at [825, 389] on td "[PHONE_NUMBER]" at bounding box center [921, 386] width 195 height 45
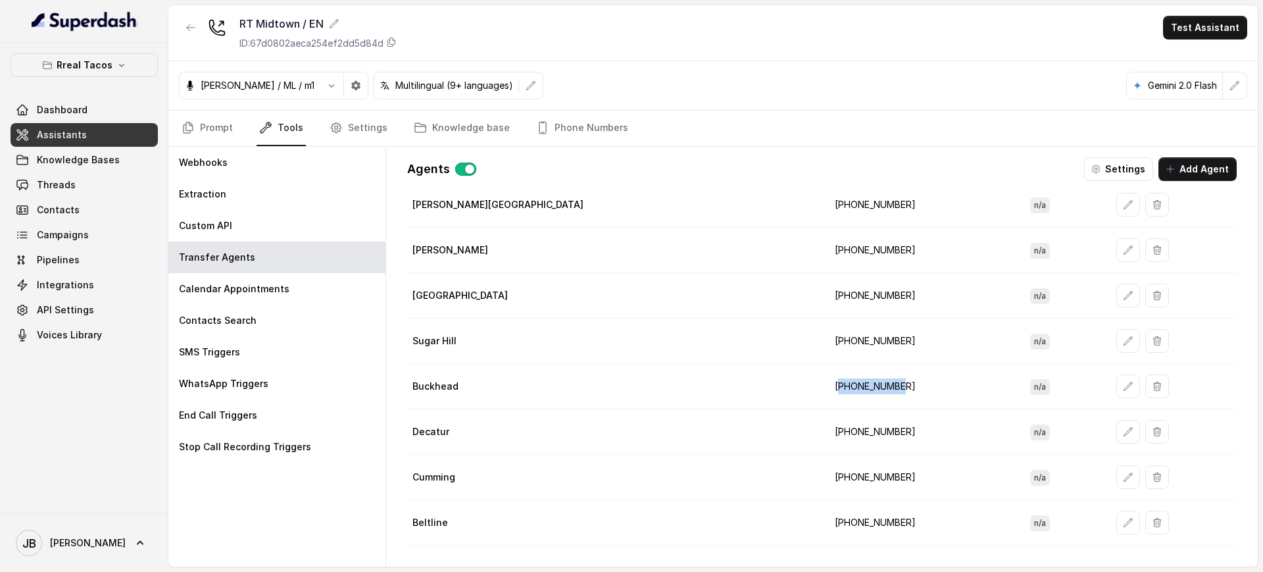
click at [825, 389] on td "[PHONE_NUMBER]" at bounding box center [921, 386] width 195 height 45
click at [855, 400] on td "[PHONE_NUMBER]" at bounding box center [921, 386] width 195 height 45
click at [824, 336] on td "[PHONE_NUMBER]" at bounding box center [921, 340] width 195 height 45
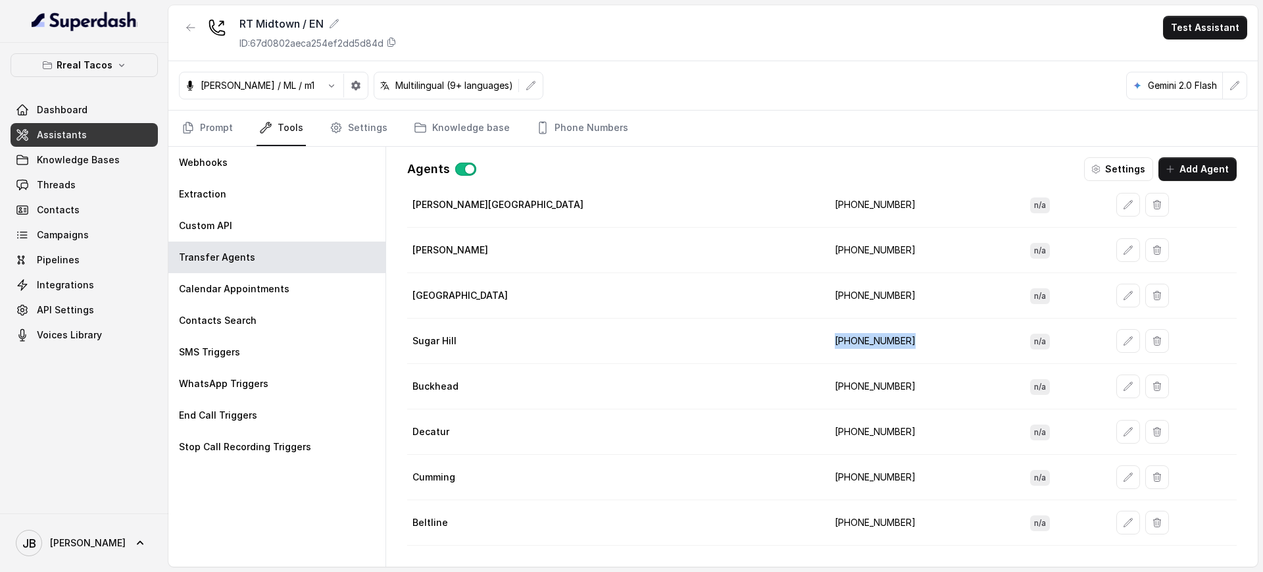
click at [824, 336] on td "[PHONE_NUMBER]" at bounding box center [921, 340] width 195 height 45
